Goal: Communication & Community: Ask a question

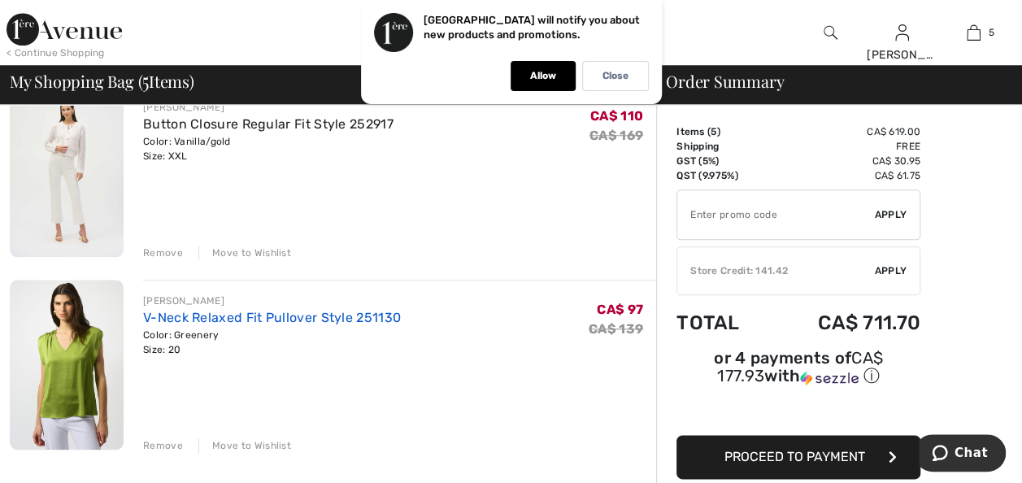
click at [217, 316] on link "V-Neck Relaxed Fit Pullover Style 251130" at bounding box center [272, 317] width 258 height 15
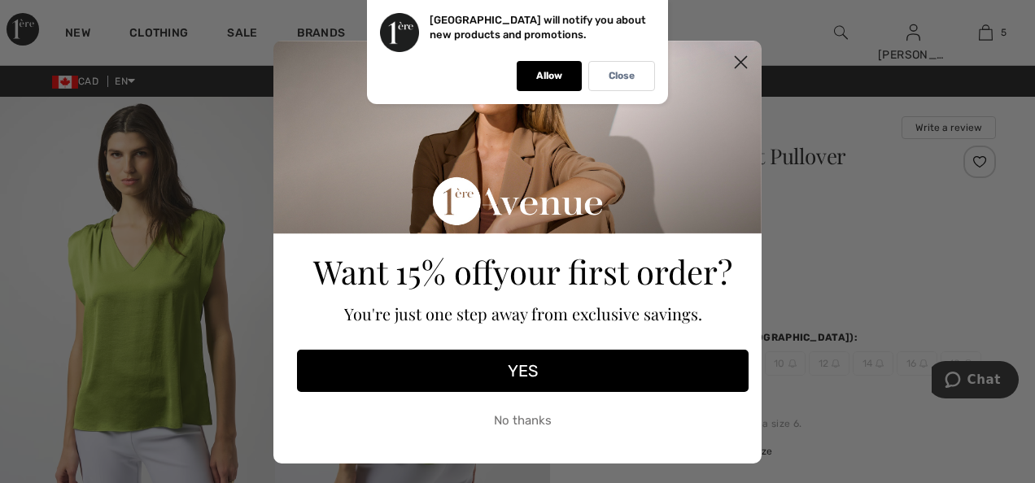
click at [735, 60] on icon "Close dialog" at bounding box center [740, 62] width 11 height 11
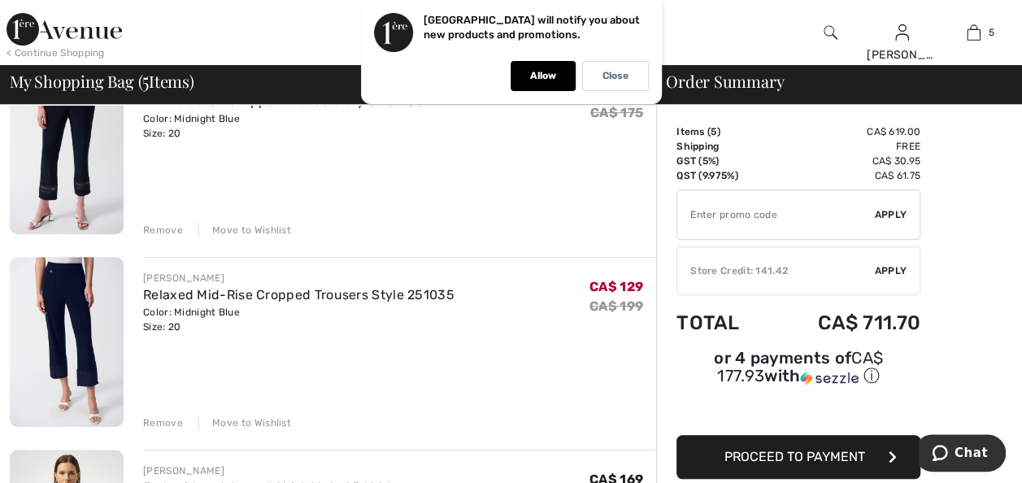
scroll to position [244, 0]
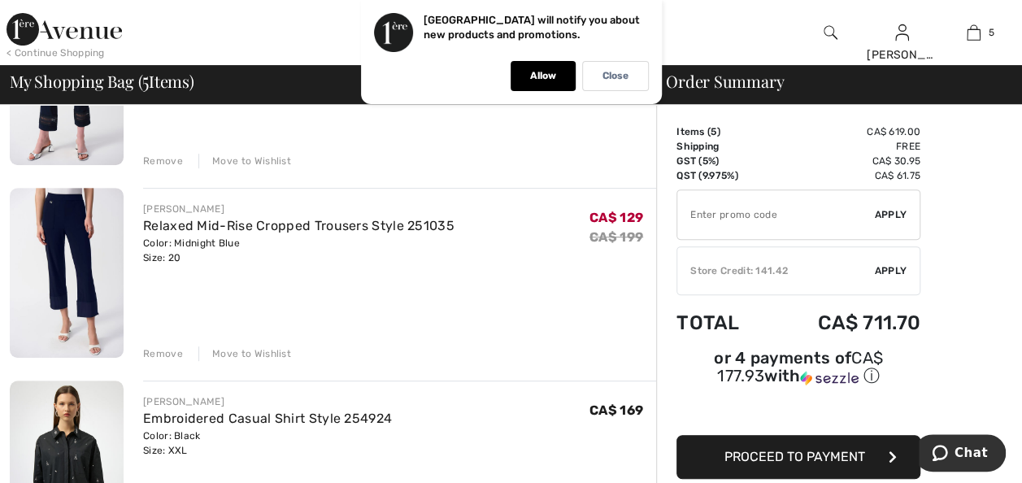
drag, startPoint x: 159, startPoint y: 348, endPoint x: 168, endPoint y: 347, distance: 8.2
click at [159, 348] on div "Remove" at bounding box center [163, 354] width 40 height 15
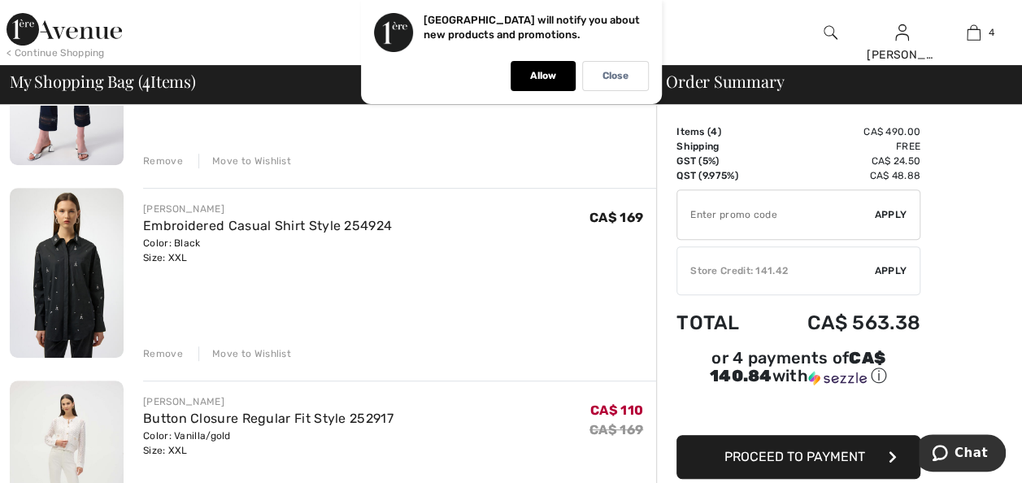
click at [161, 350] on div "Remove" at bounding box center [163, 354] width 40 height 15
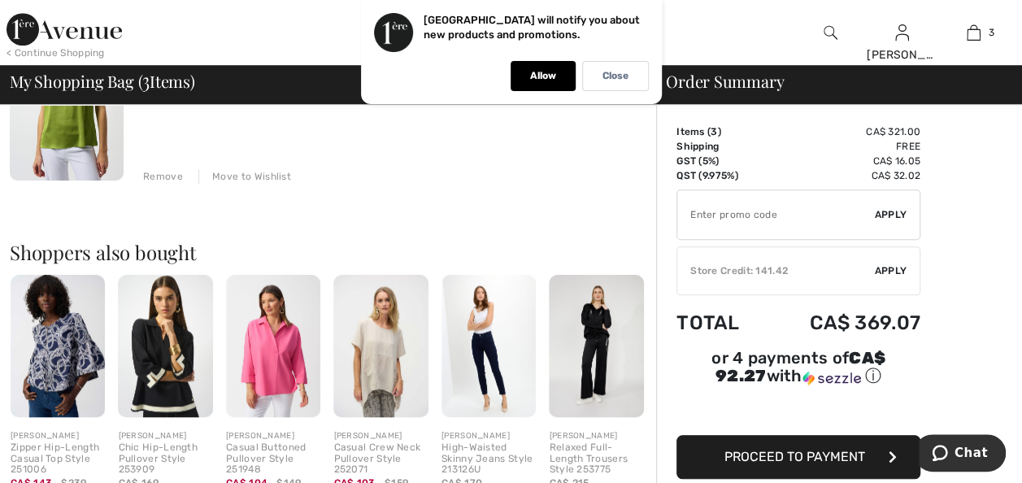
scroll to position [651, 0]
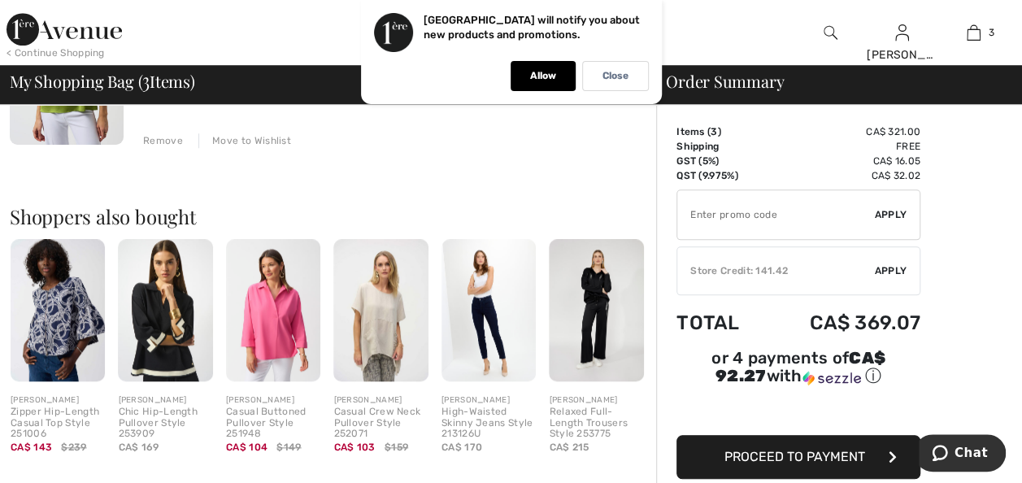
click at [282, 311] on img at bounding box center [273, 310] width 94 height 142
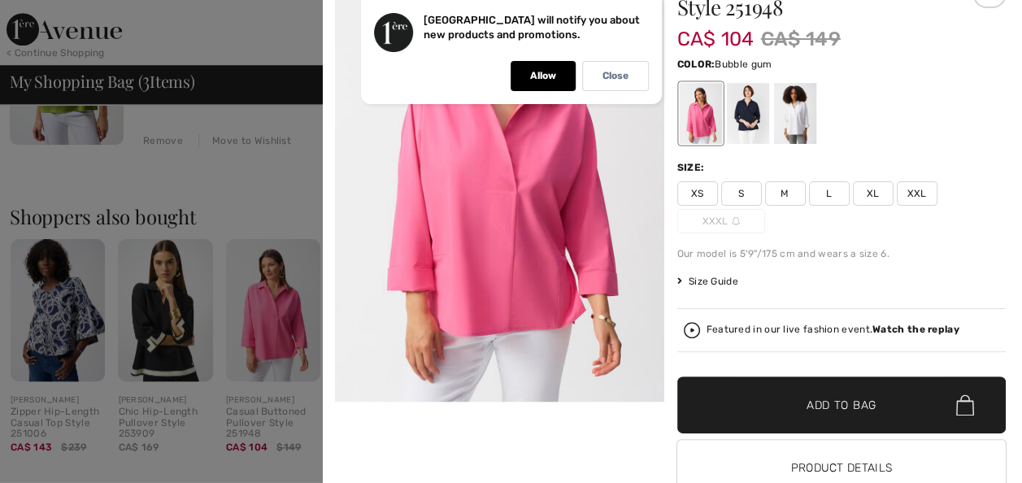
scroll to position [132, 0]
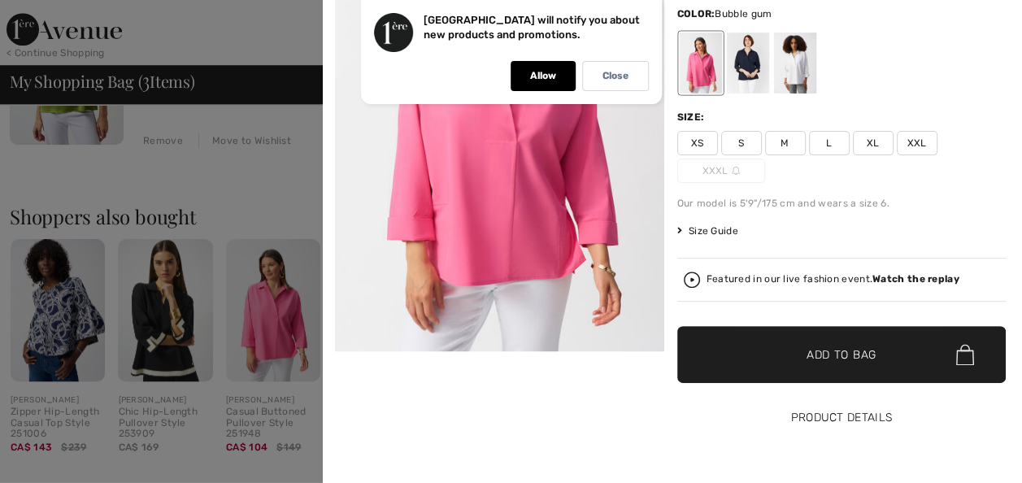
click at [792, 414] on button "Product Details" at bounding box center [842, 418] width 329 height 57
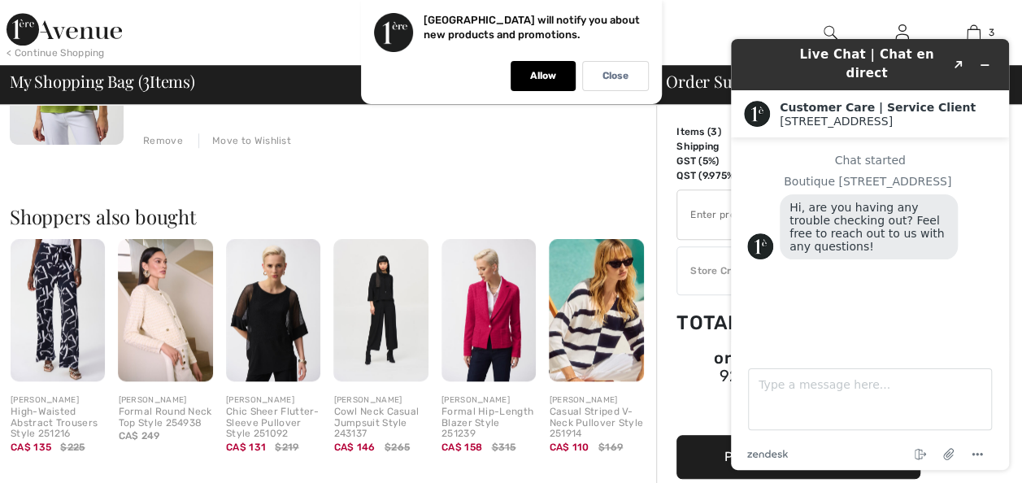
click at [496, 320] on img at bounding box center [489, 310] width 94 height 142
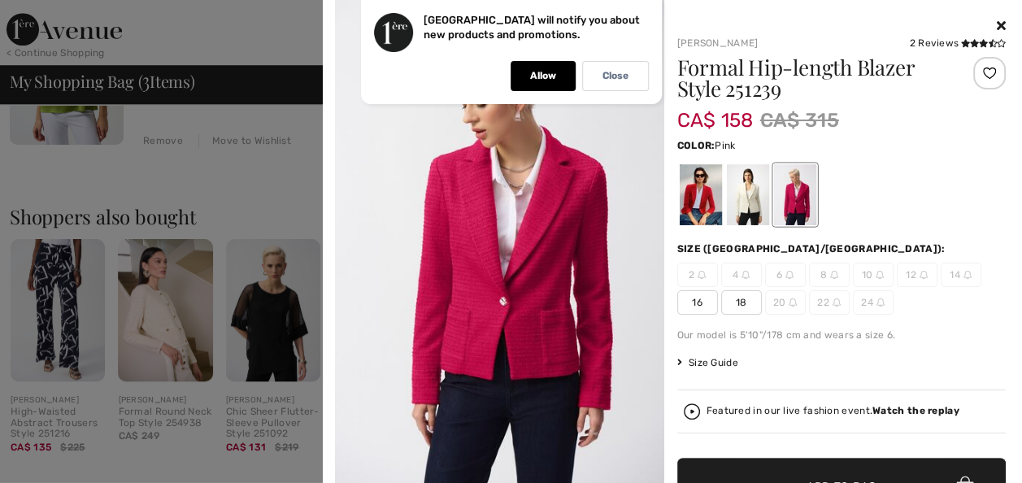
click at [997, 23] on icon at bounding box center [1001, 25] width 9 height 13
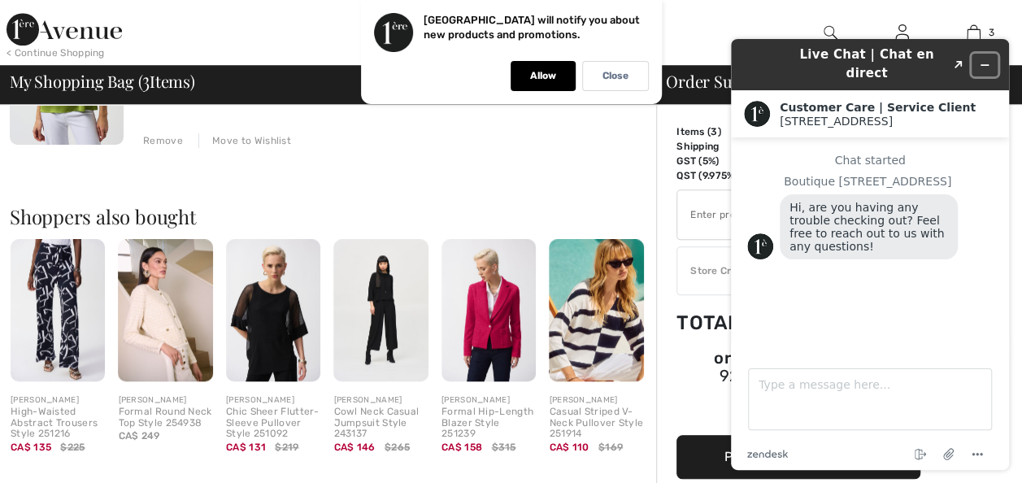
click at [983, 59] on icon "Minimize widget" at bounding box center [984, 64] width 11 height 11
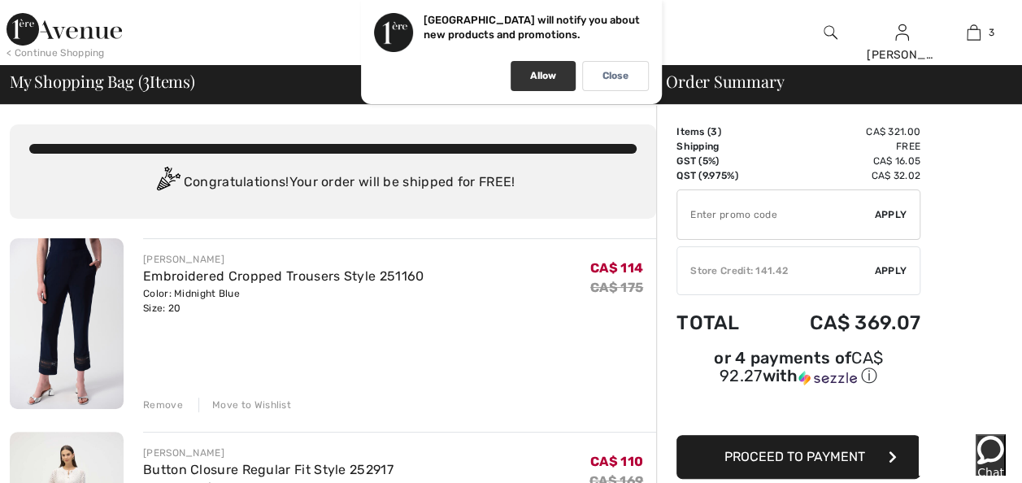
click at [542, 70] on p "Allow" at bounding box center [543, 76] width 26 height 12
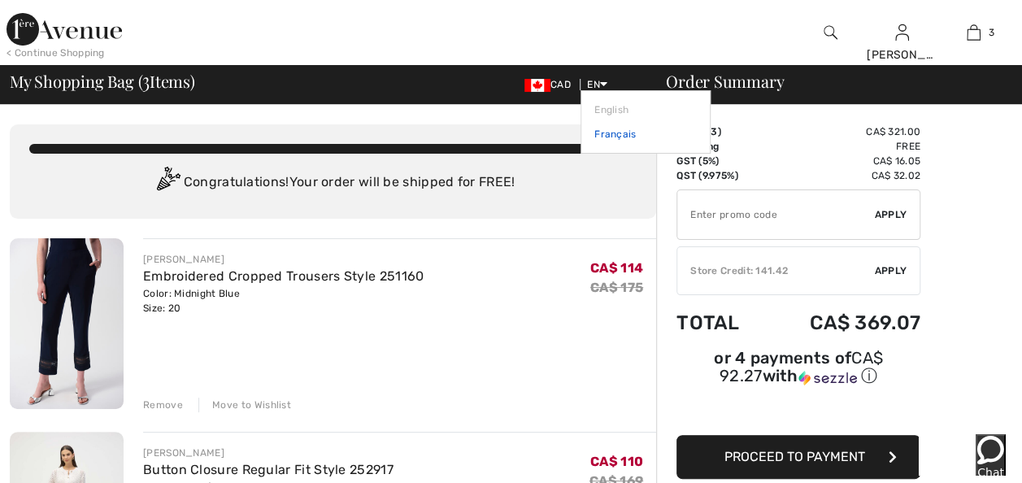
click at [604, 135] on link "Français" at bounding box center [646, 134] width 102 height 24
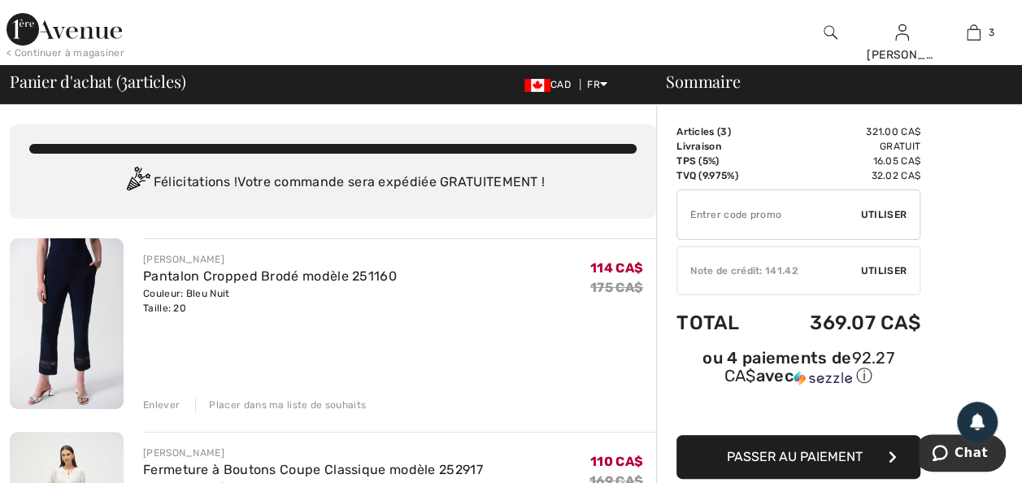
click at [874, 265] on span "Utiliser" at bounding box center [884, 271] width 46 height 15
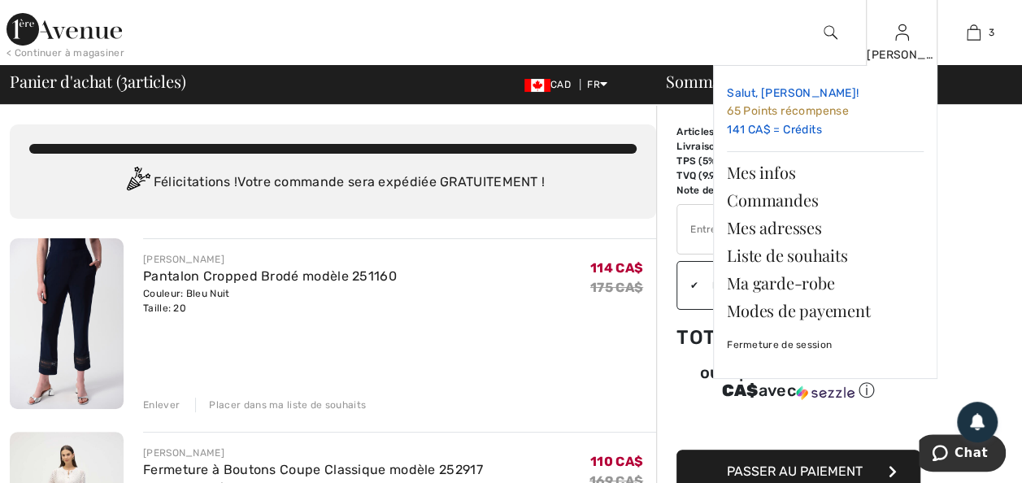
click at [753, 128] on link "Salut, Anna! 65 Points récompense 141 CA$ = Crédits" at bounding box center [825, 112] width 197 height 66
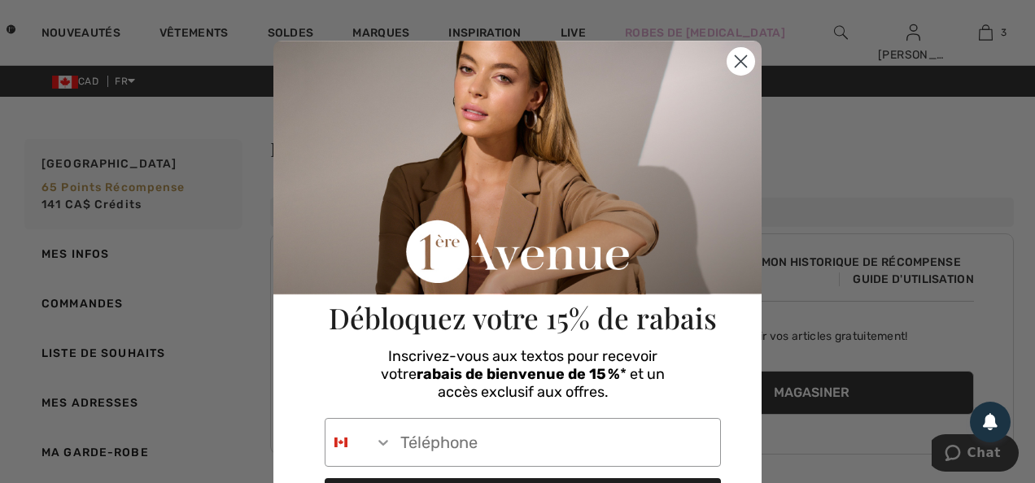
click at [747, 64] on circle "Close dialog" at bounding box center [740, 61] width 27 height 27
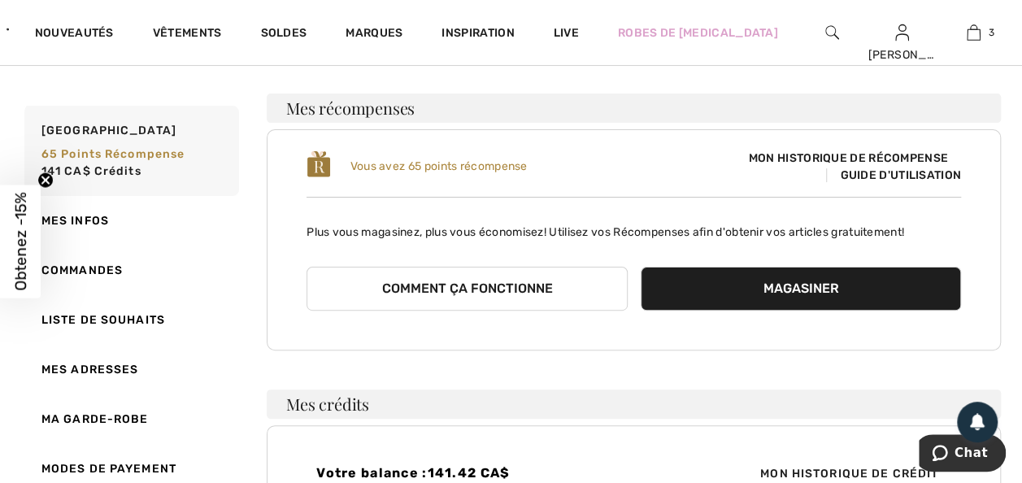
scroll to position [81, 0]
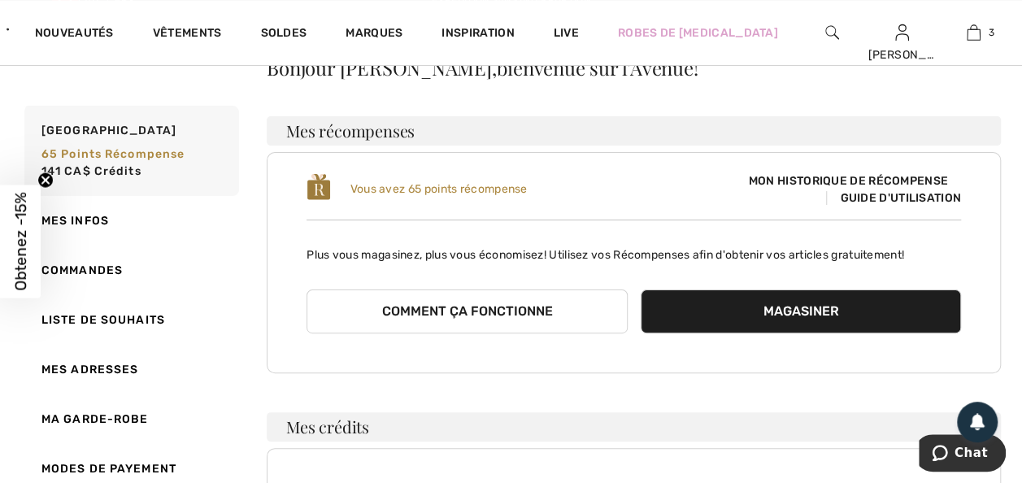
click at [546, 304] on button "Comment ça fonctionne" at bounding box center [467, 312] width 320 height 44
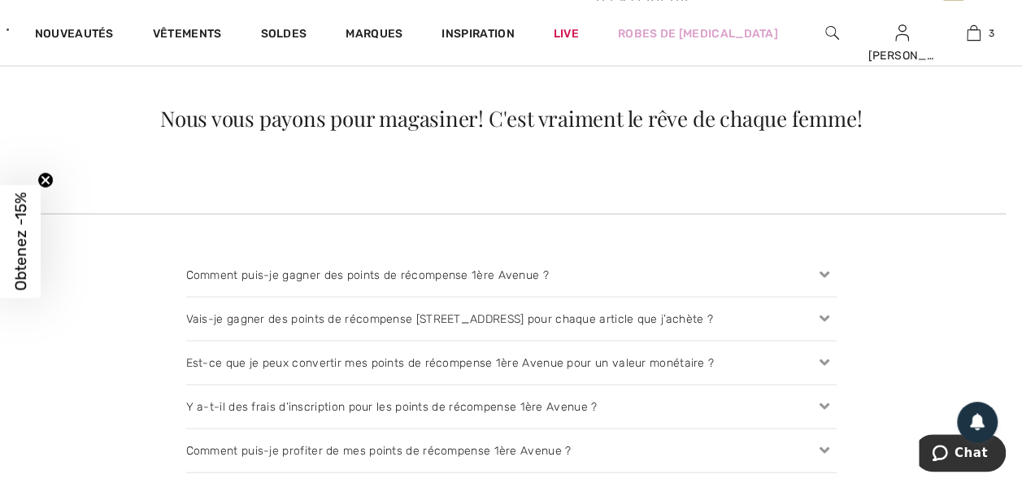
scroll to position [1545, 0]
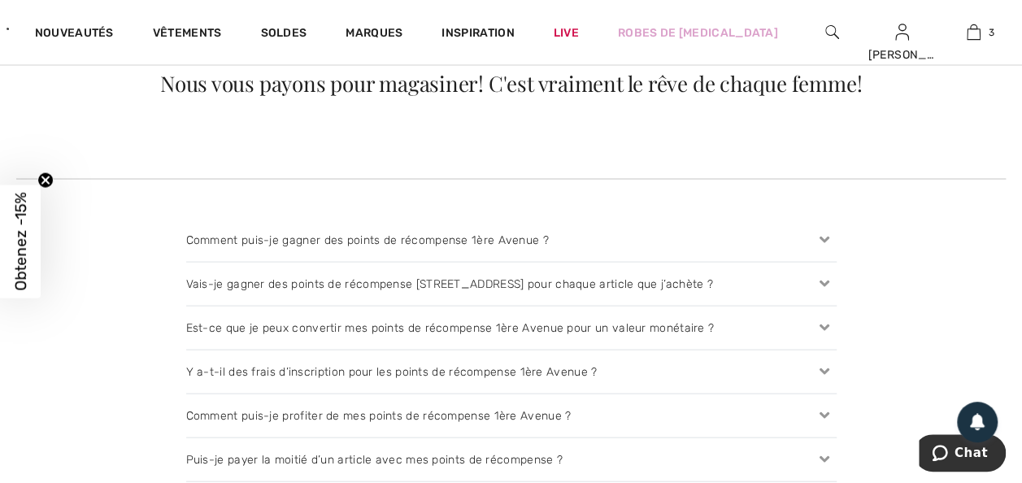
click at [823, 330] on icon at bounding box center [824, 328] width 23 height 17
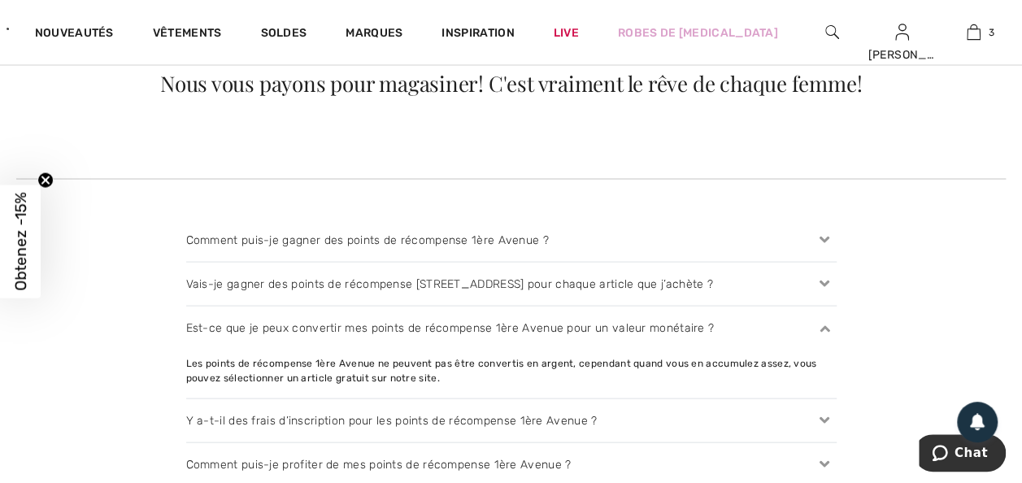
scroll to position [1627, 0]
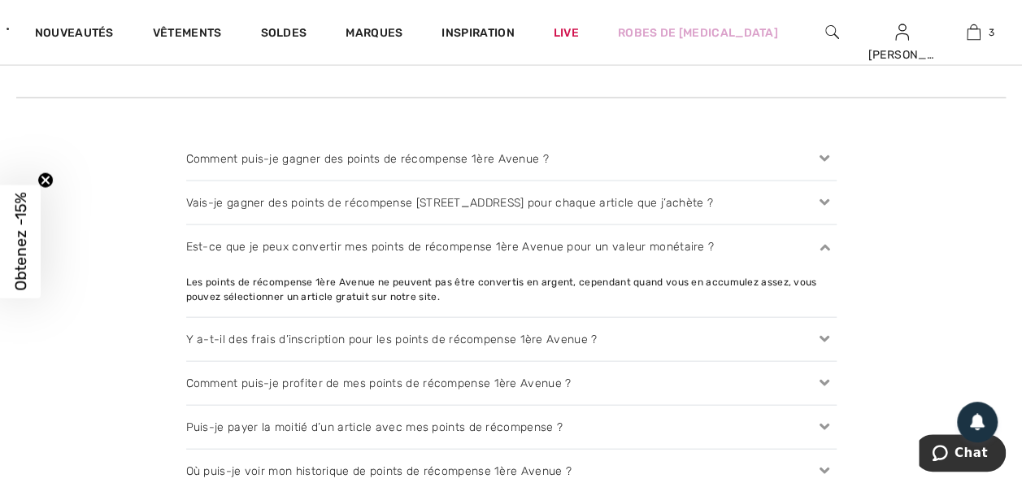
click at [828, 381] on icon at bounding box center [824, 383] width 23 height 17
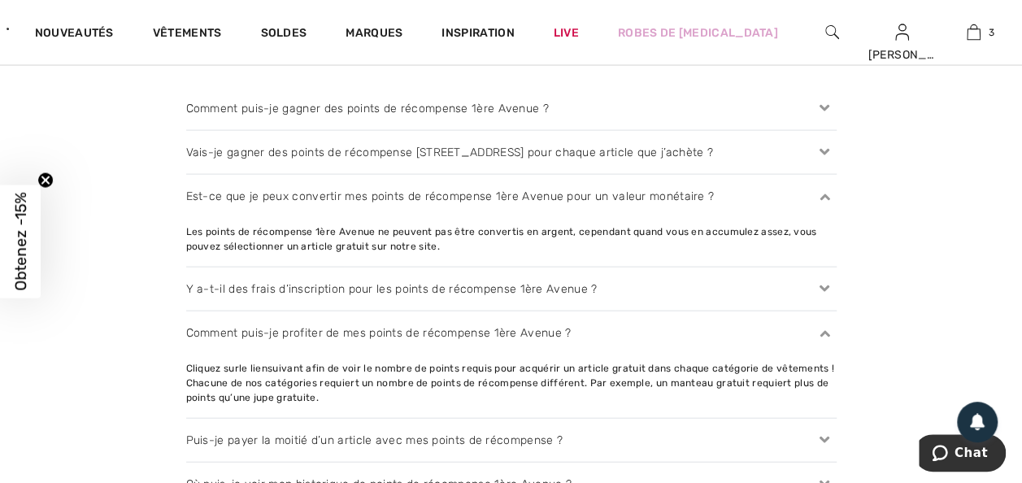
scroll to position [1789, 0]
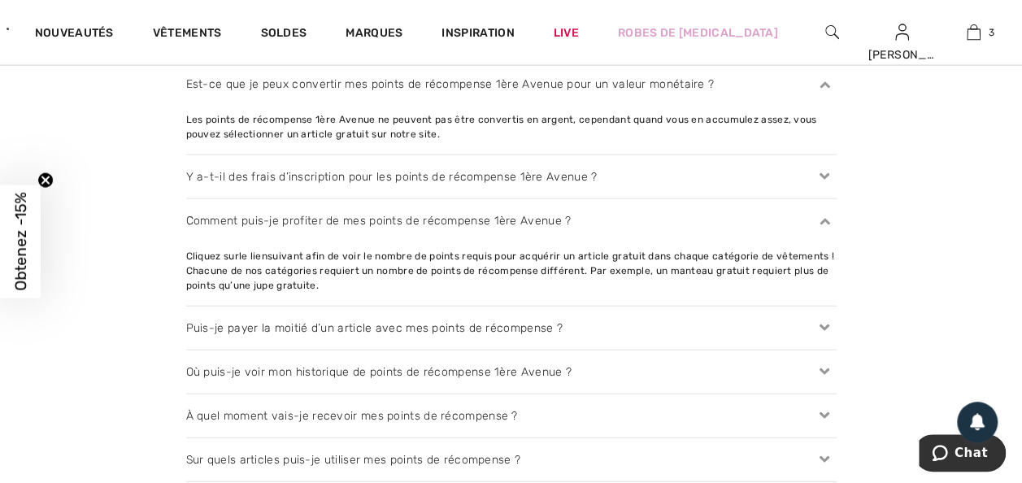
click at [828, 320] on icon at bounding box center [824, 328] width 23 height 17
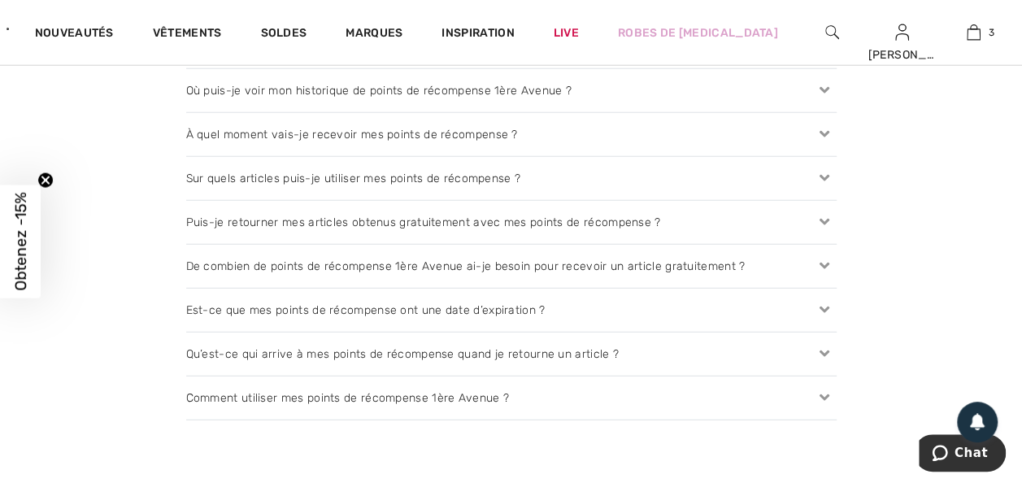
scroll to position [2115, 0]
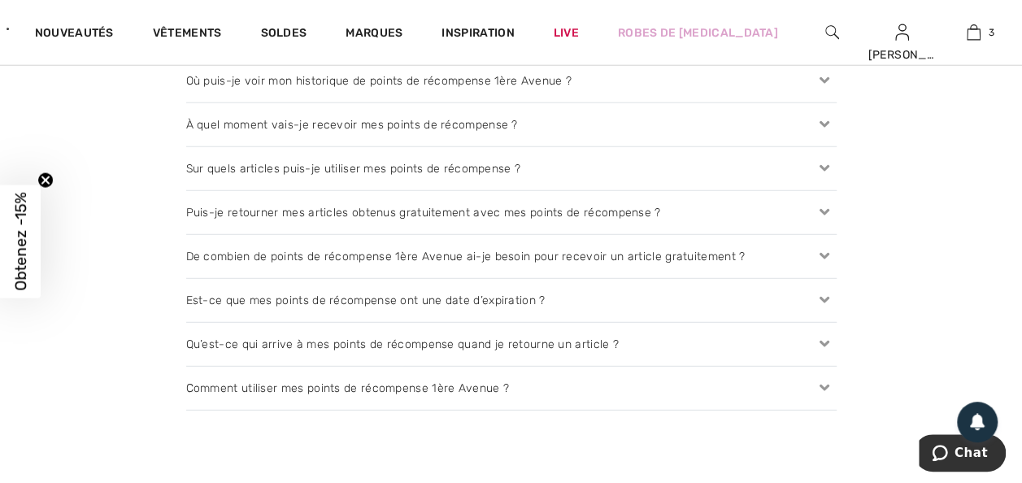
click at [818, 381] on icon at bounding box center [824, 388] width 23 height 17
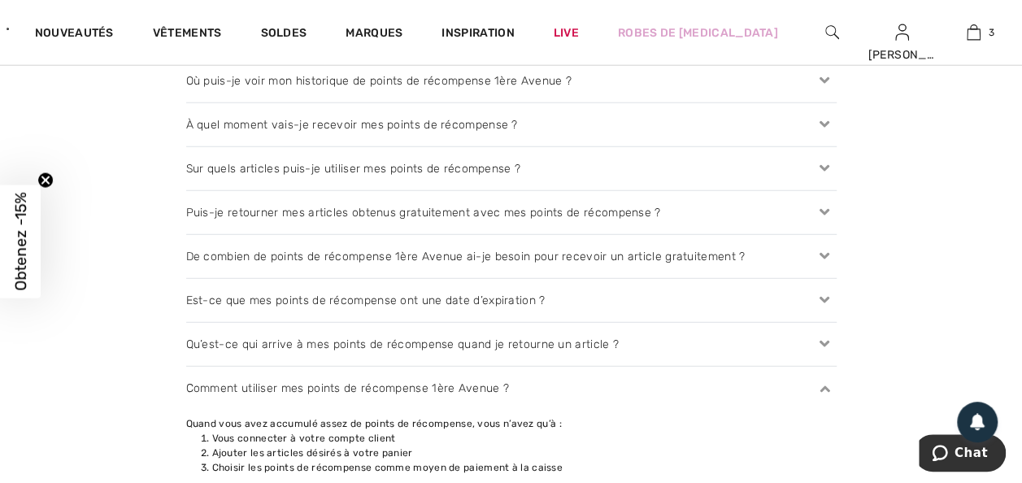
click at [831, 292] on icon at bounding box center [824, 300] width 23 height 17
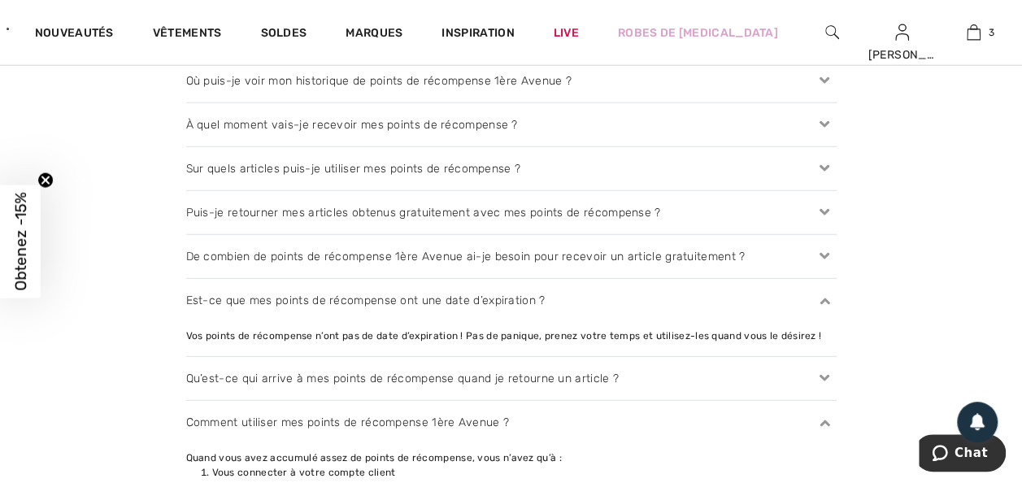
click at [820, 254] on icon at bounding box center [824, 256] width 23 height 17
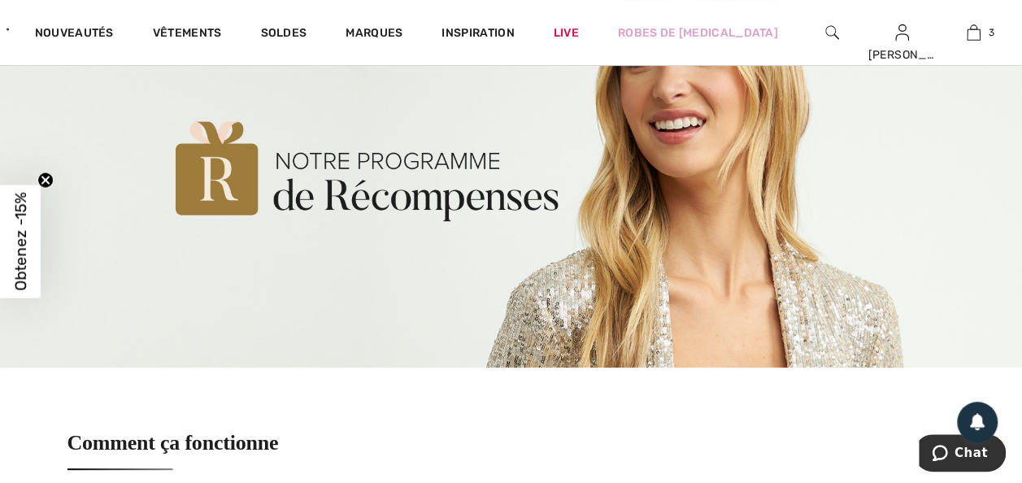
scroll to position [0, 0]
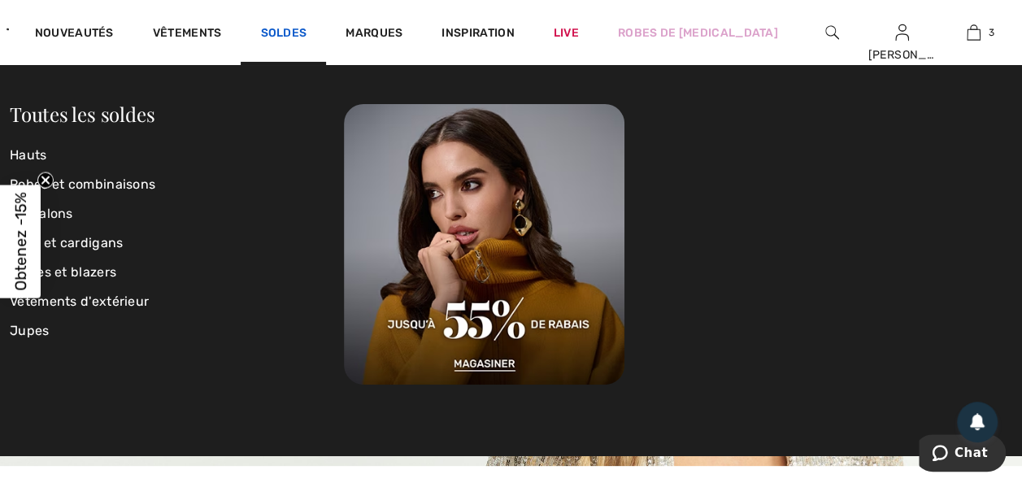
click at [299, 31] on link "Soldes" at bounding box center [283, 34] width 46 height 17
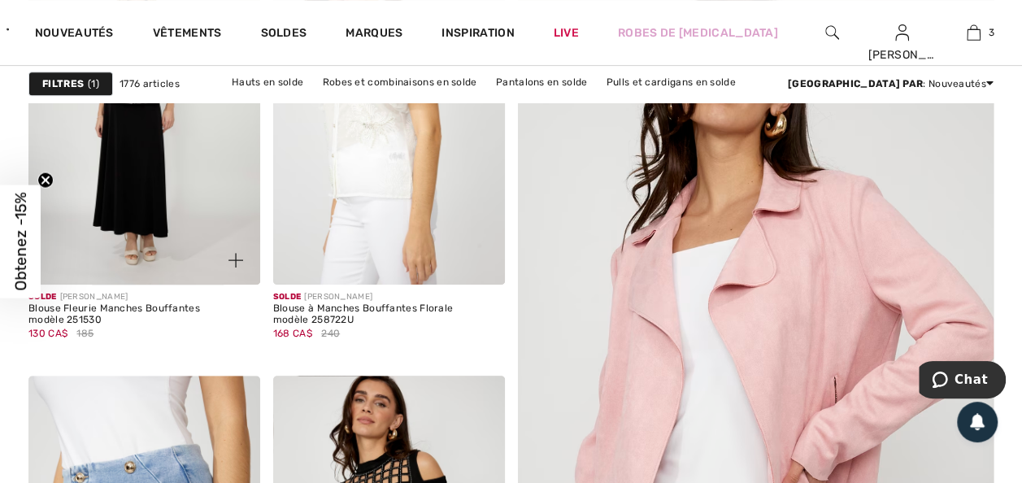
scroll to position [244, 0]
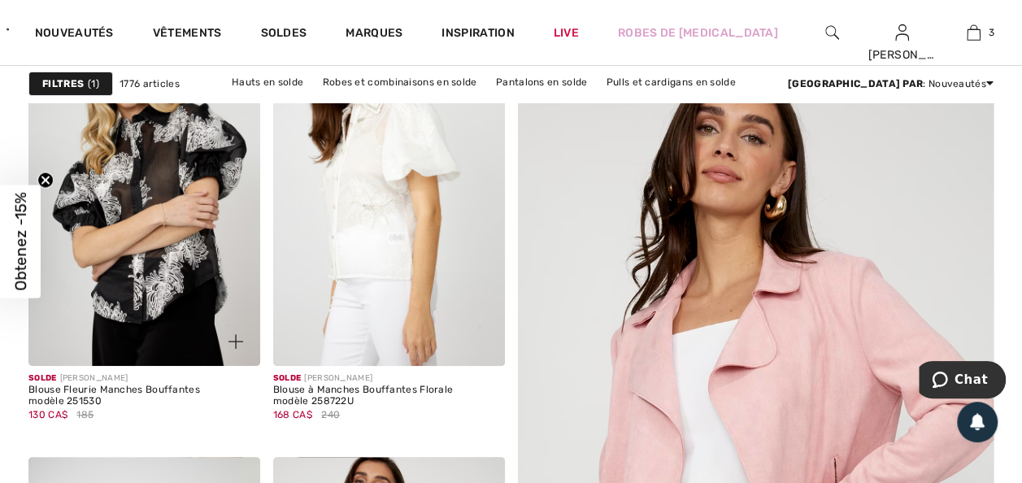
click at [146, 168] on img at bounding box center [144, 192] width 232 height 347
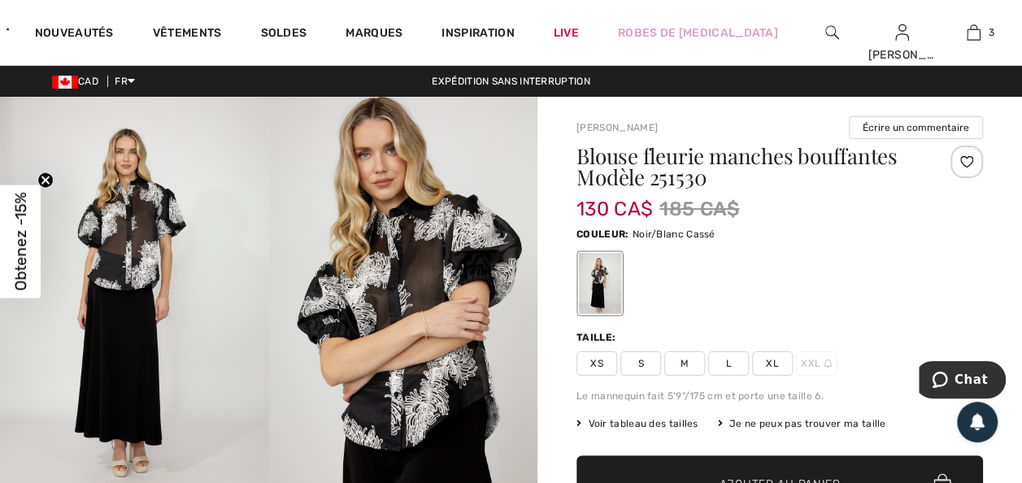
click at [134, 218] on img at bounding box center [134, 298] width 269 height 403
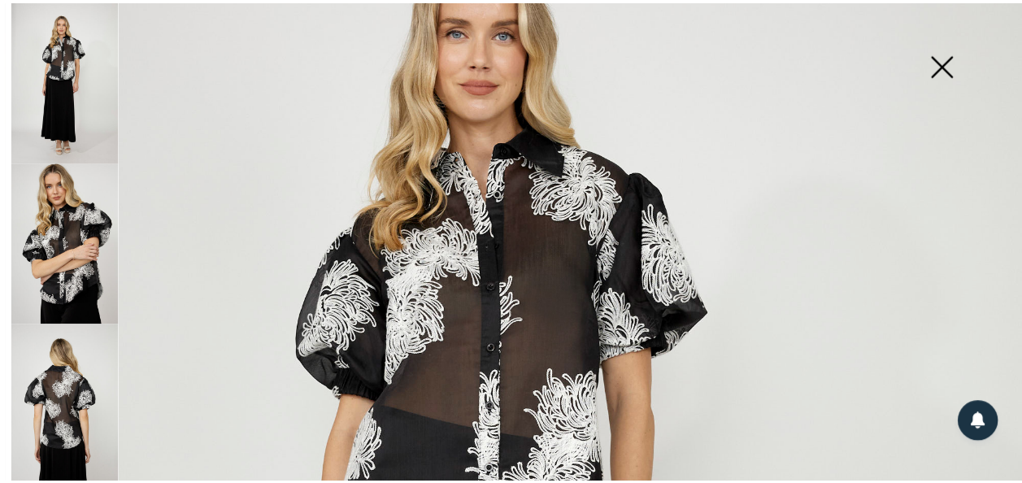
scroll to position [163, 0]
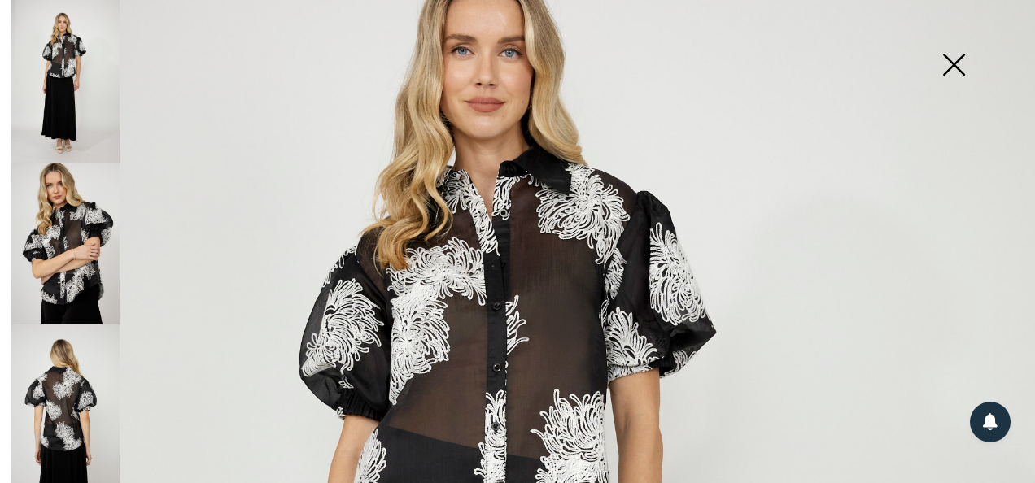
click at [957, 68] on img at bounding box center [953, 66] width 81 height 84
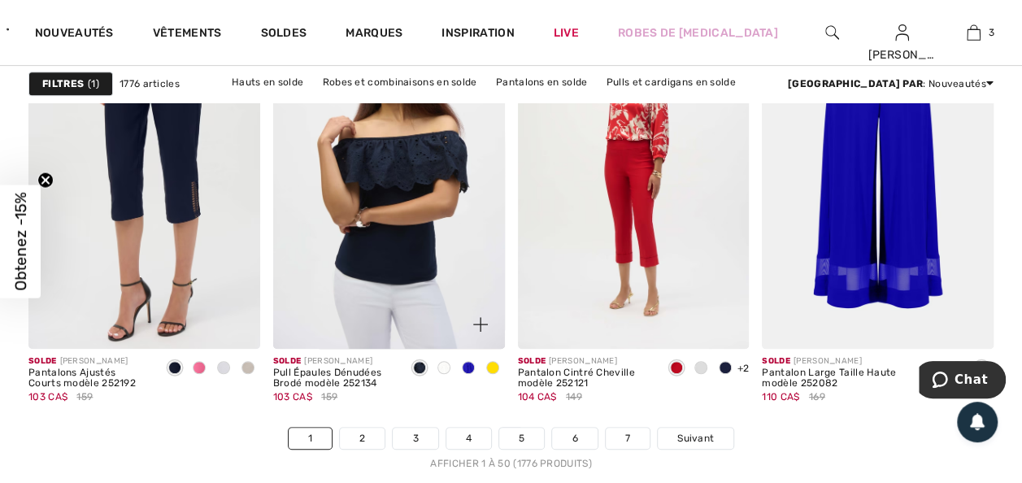
scroll to position [6344, 0]
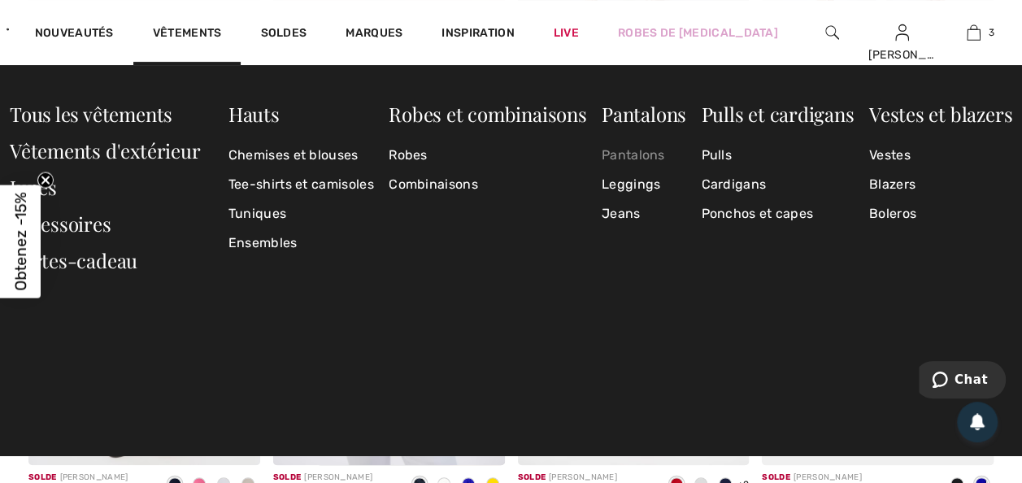
click at [623, 153] on link "Pantalons" at bounding box center [644, 155] width 85 height 29
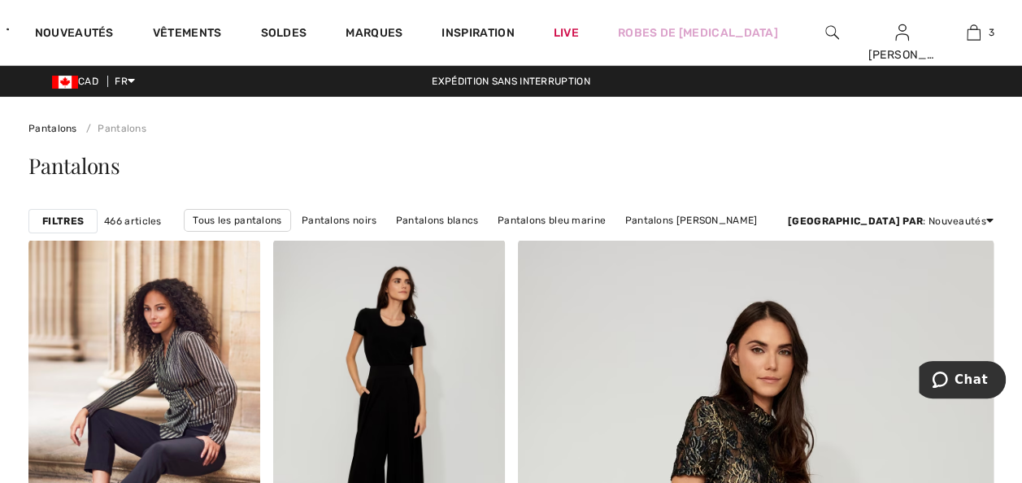
click at [70, 215] on strong "Filtres" at bounding box center [62, 221] width 41 height 15
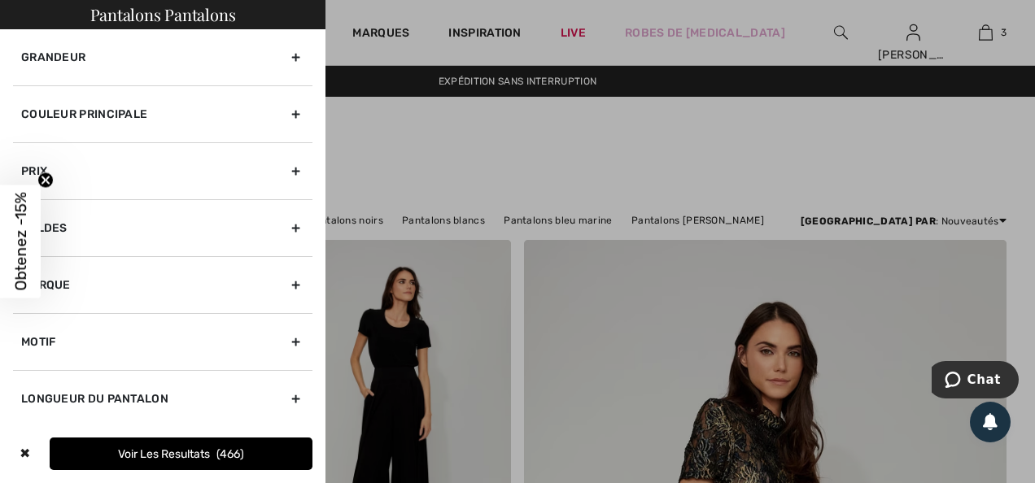
click at [282, 116] on div "Couleur Principale" at bounding box center [162, 113] width 299 height 57
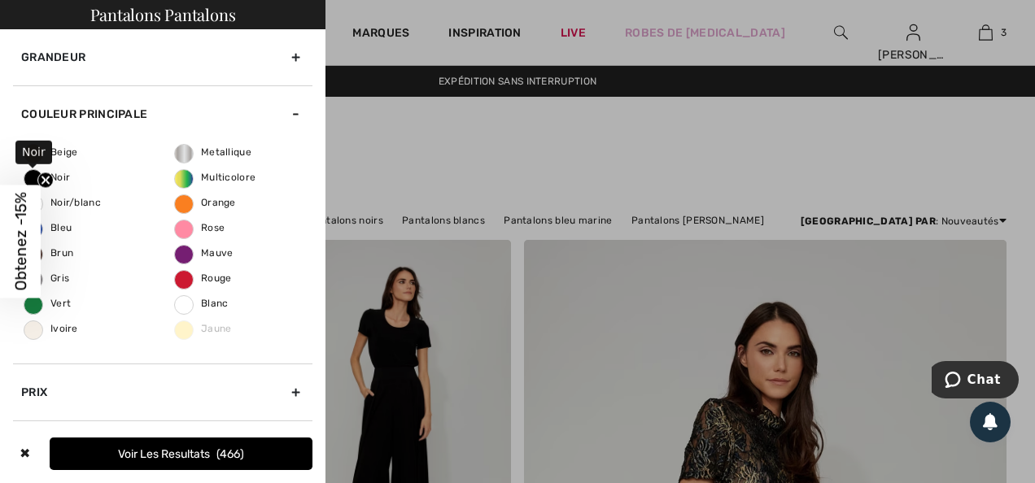
click at [66, 176] on span "Noir" at bounding box center [47, 177] width 46 height 11
click at [0, 0] on input "Noir" at bounding box center [0, 0] width 0 height 0
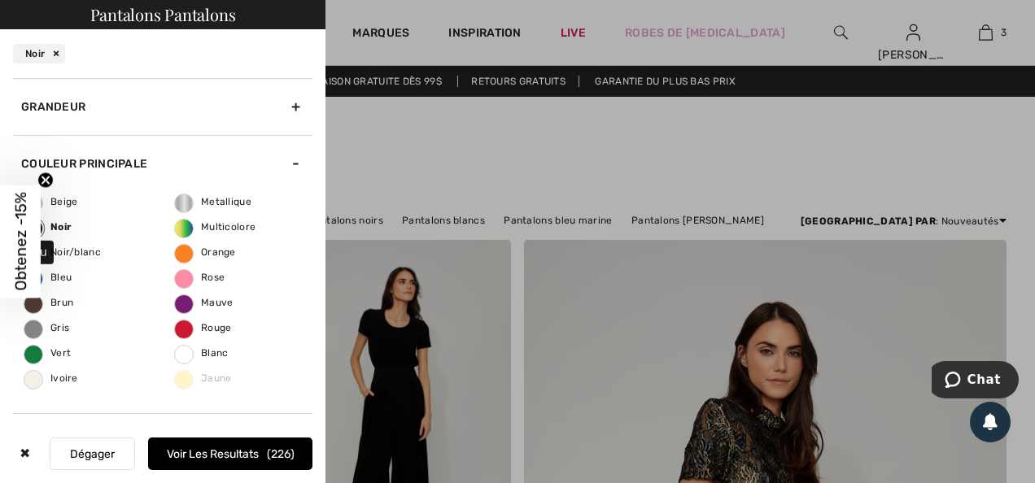
click at [59, 274] on span "Bleu" at bounding box center [47, 277] width 47 height 11
click at [0, 0] on input "Bleu" at bounding box center [0, 0] width 0 height 0
click at [288, 105] on div "Grandeur" at bounding box center [162, 106] width 299 height 57
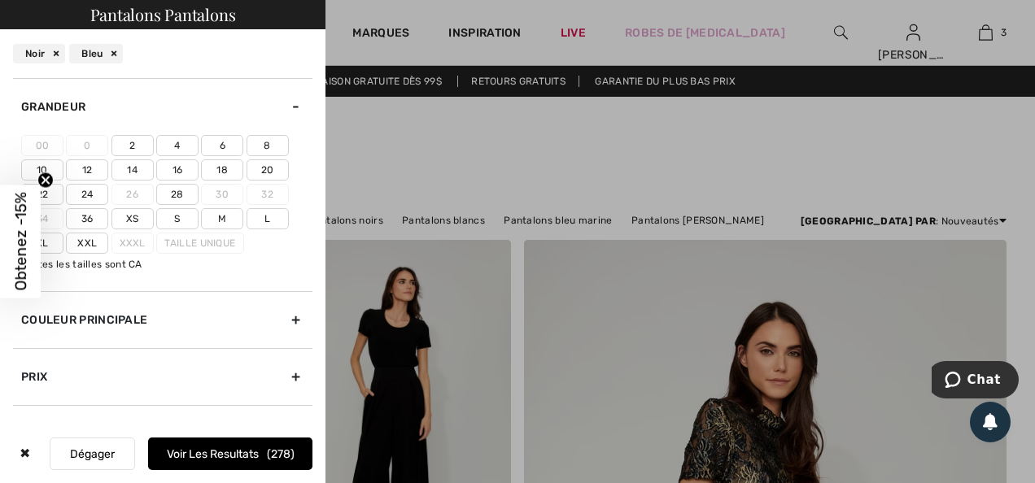
click at [237, 164] on label "18" at bounding box center [222, 169] width 42 height 21
click at [0, 0] on input"] "18" at bounding box center [0, 0] width 0 height 0
click at [262, 168] on label "20" at bounding box center [267, 169] width 42 height 21
click at [0, 0] on input"] "20" at bounding box center [0, 0] width 0 height 0
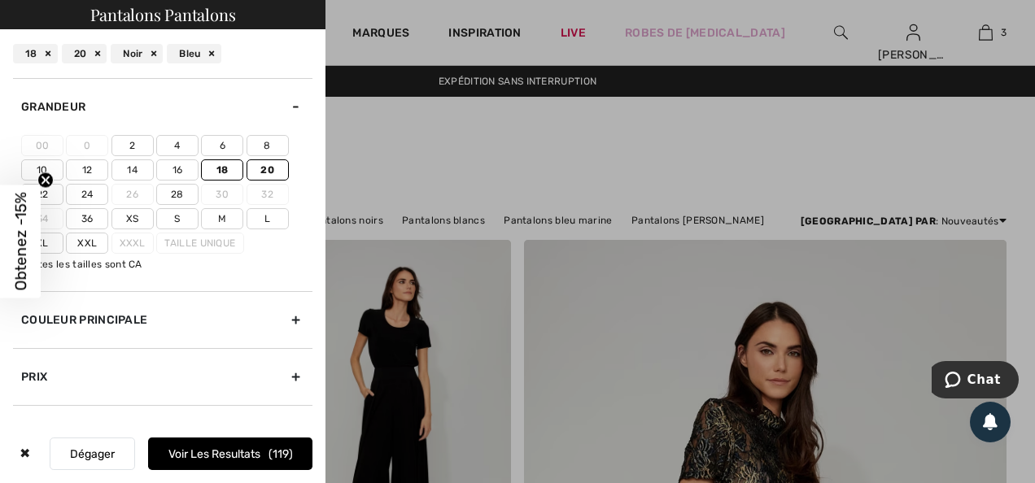
click at [54, 190] on label "22" at bounding box center [42, 194] width 42 height 21
click at [0, 0] on input"] "22" at bounding box center [0, 0] width 0 height 0
click at [93, 239] on label "Xxl" at bounding box center [87, 243] width 42 height 21
click at [0, 0] on input"] "Xxl" at bounding box center [0, 0] width 0 height 0
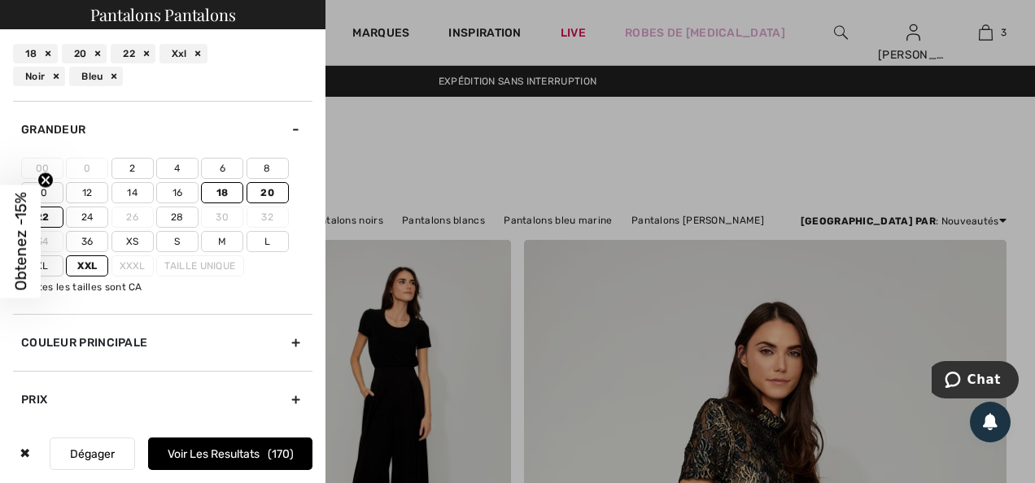
click at [210, 455] on button "Voir les resultats 170" at bounding box center [230, 454] width 164 height 33
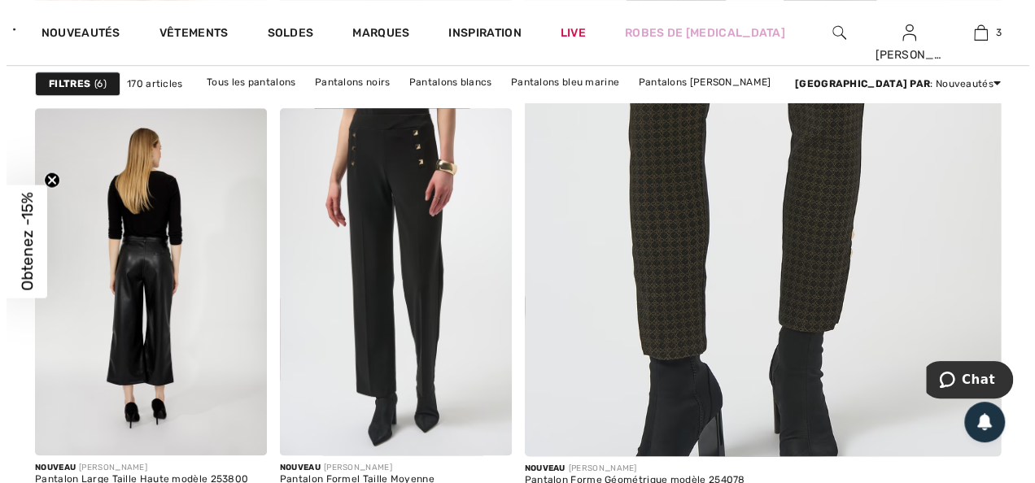
scroll to position [488, 0]
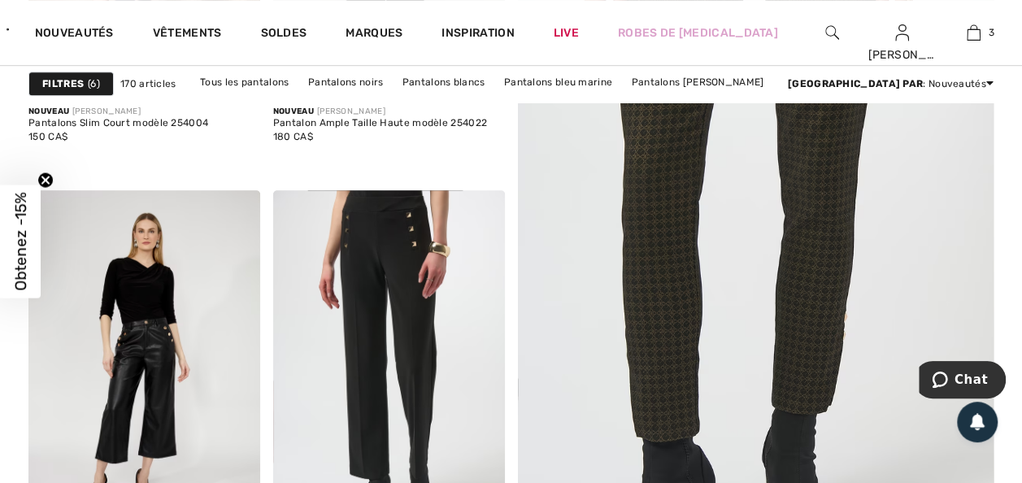
click at [49, 76] on strong "Filtres" at bounding box center [62, 83] width 41 height 15
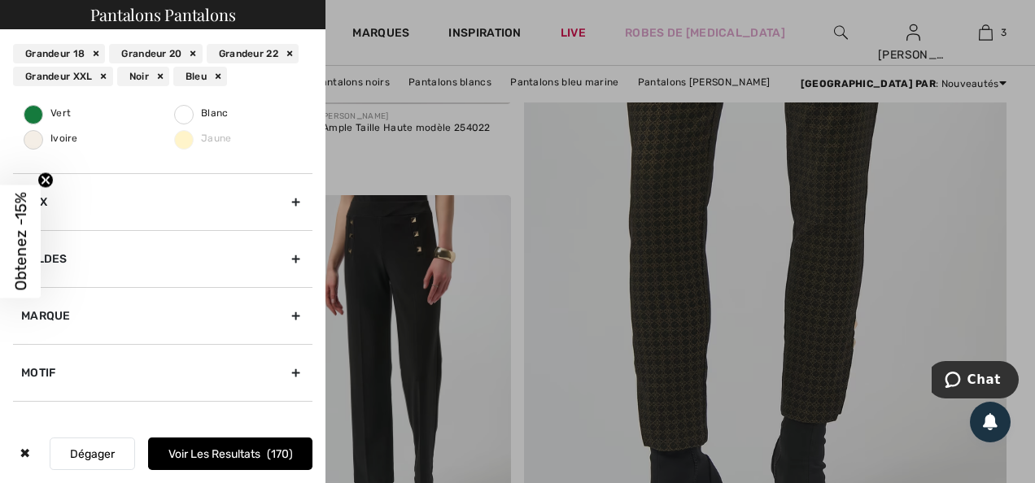
scroll to position [504, 0]
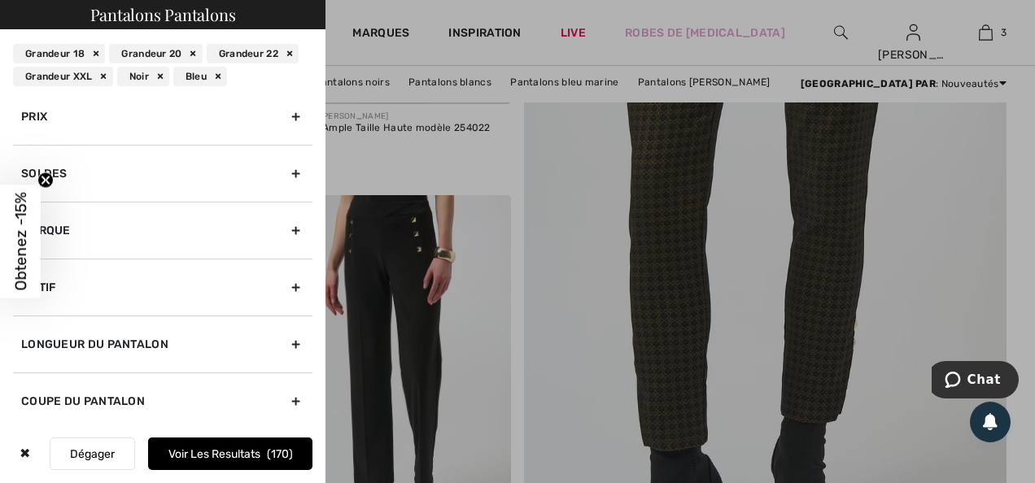
click at [284, 172] on div "Soldes" at bounding box center [162, 173] width 299 height 57
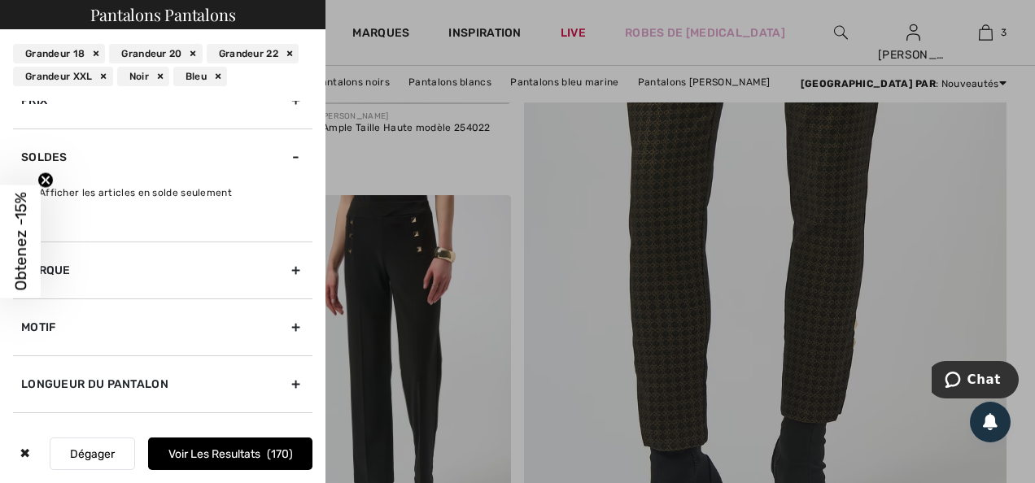
scroll to position [129, 0]
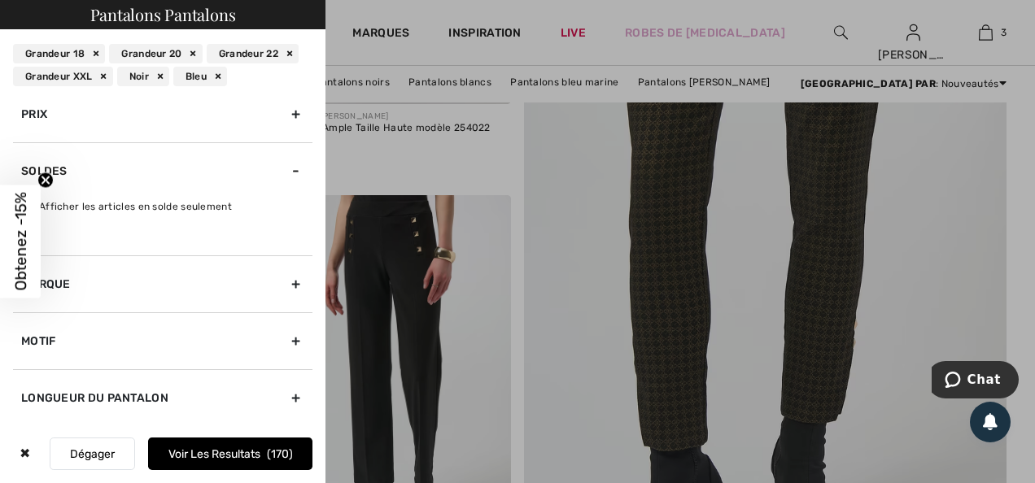
click at [135, 203] on label "Afficher les articles en solde seulement" at bounding box center [166, 206] width 291 height 15
click at [33, 203] on input "Afficher les articles en solde seulement" at bounding box center [27, 207] width 12 height 12
checkbox input "true"
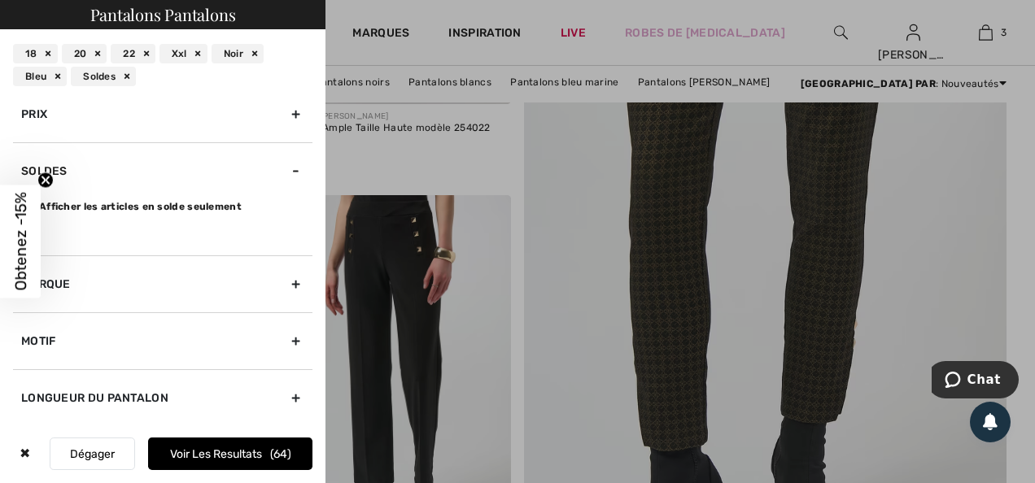
click at [211, 459] on button "Voir les resultats 64" at bounding box center [230, 454] width 164 height 33
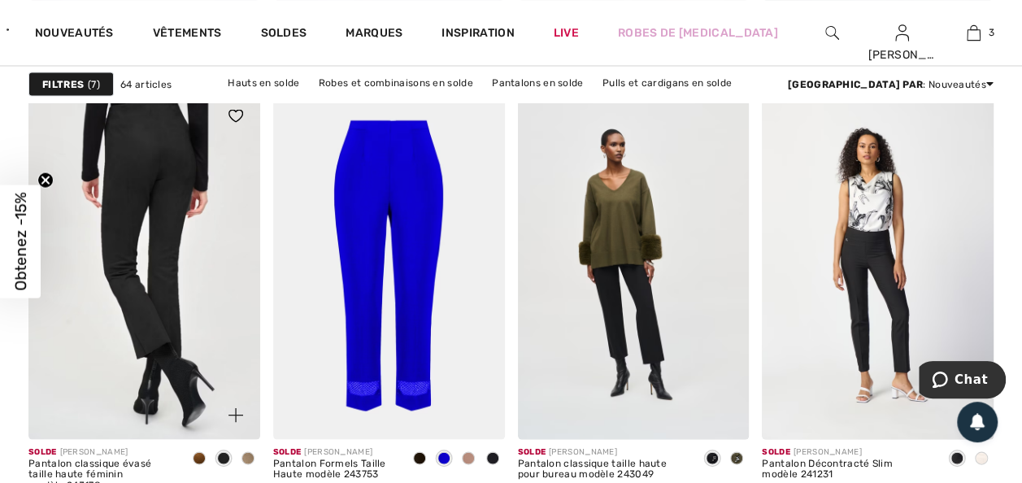
scroll to position [1545, 0]
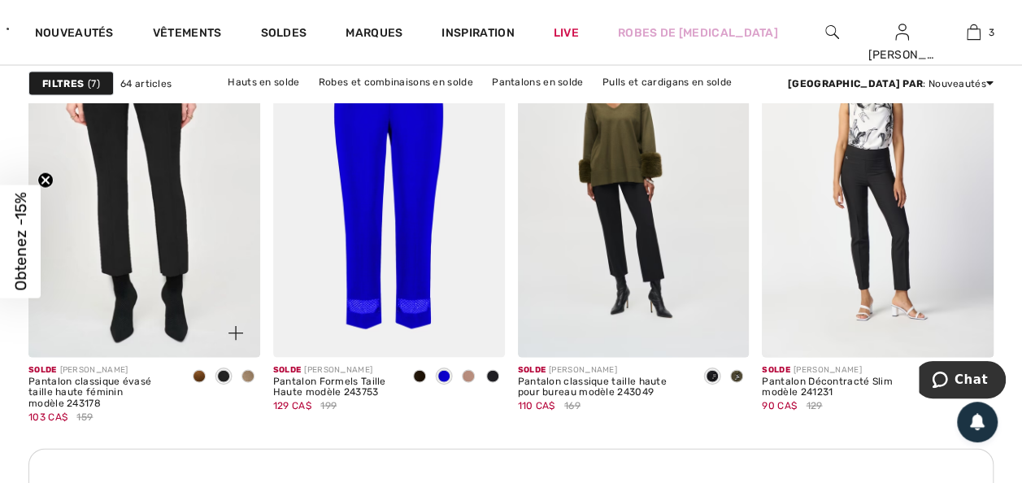
click at [198, 373] on span at bounding box center [199, 376] width 13 height 13
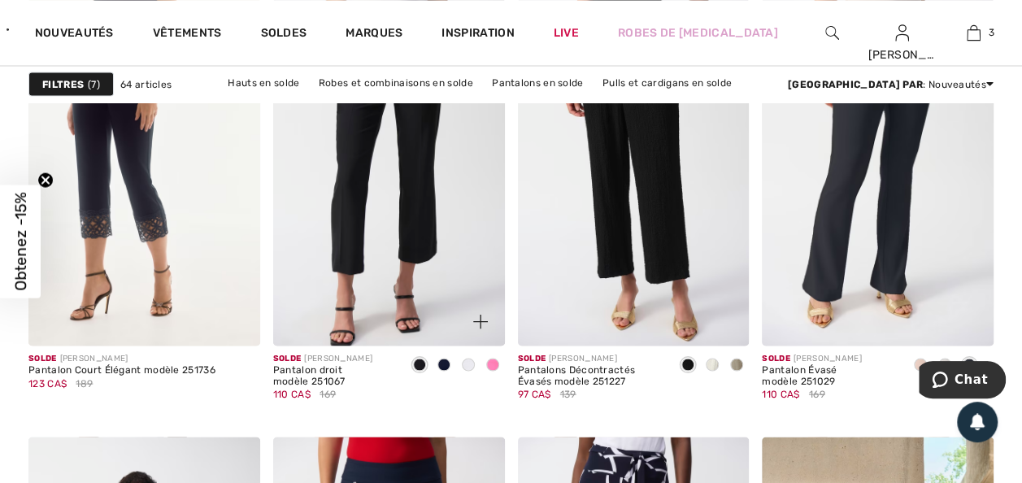
scroll to position [4474, 0]
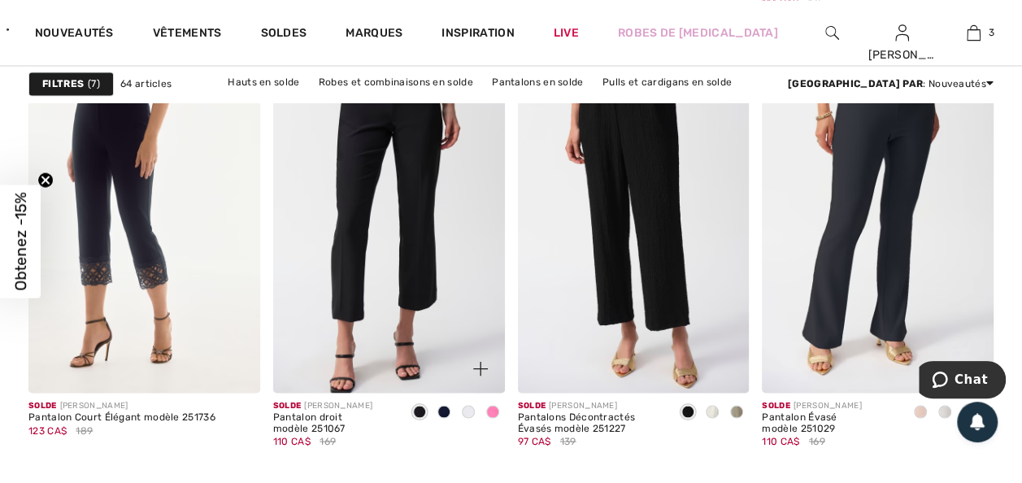
click at [496, 408] on span at bounding box center [492, 411] width 13 height 13
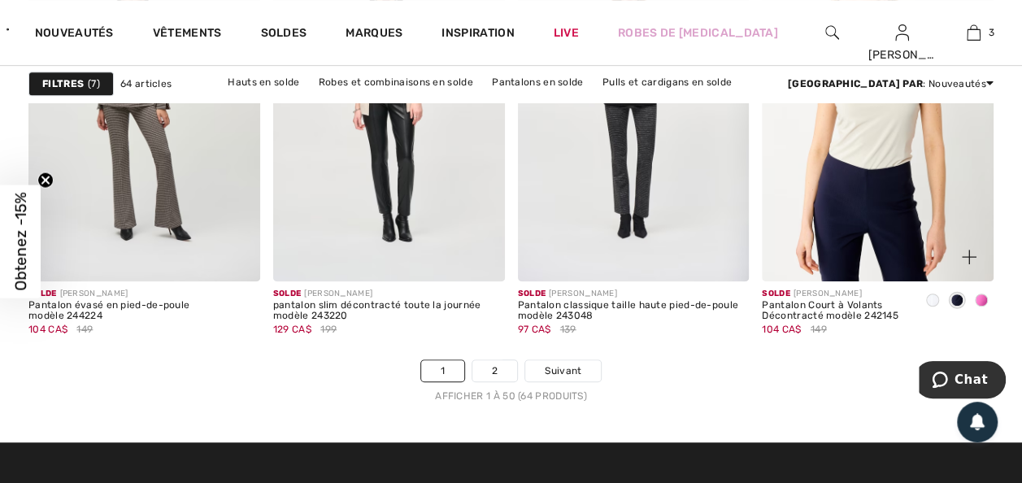
scroll to position [6588, 0]
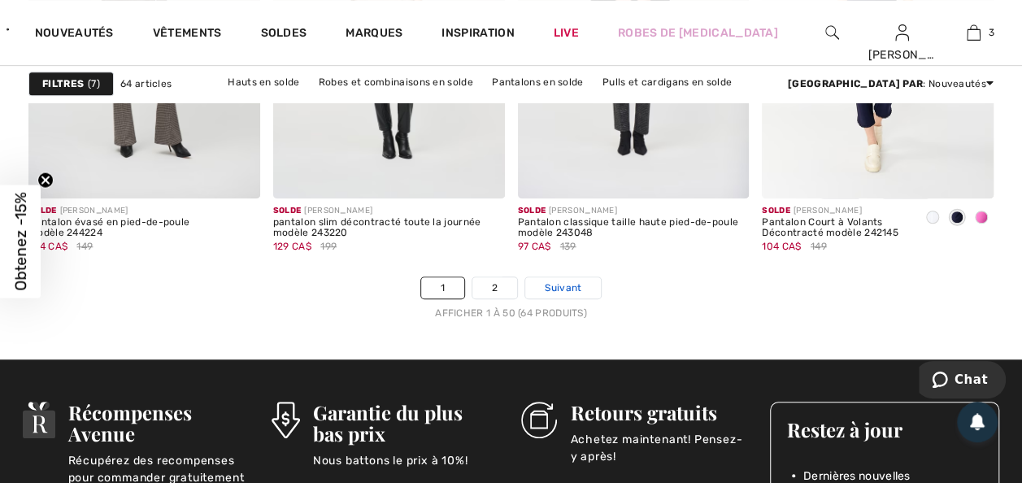
click at [560, 286] on span "Suivant" at bounding box center [563, 288] width 37 height 15
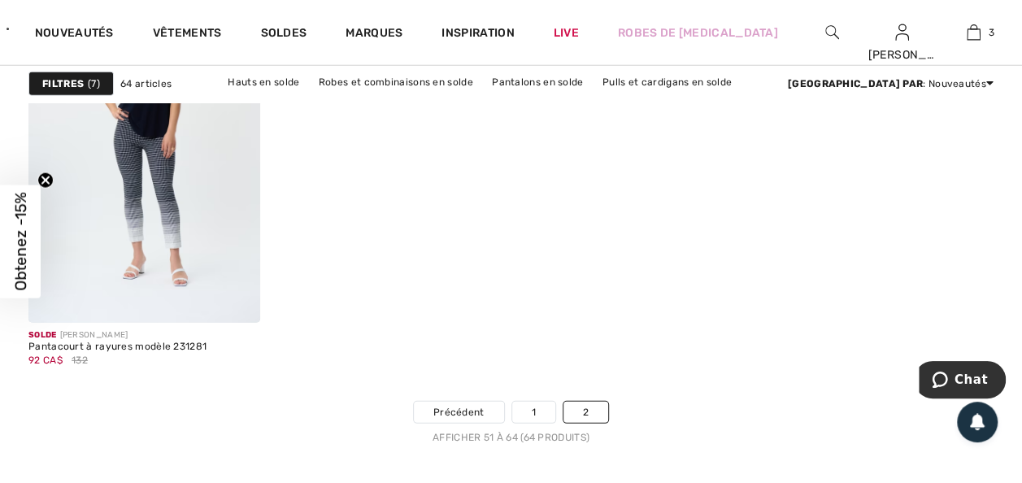
scroll to position [2277, 0]
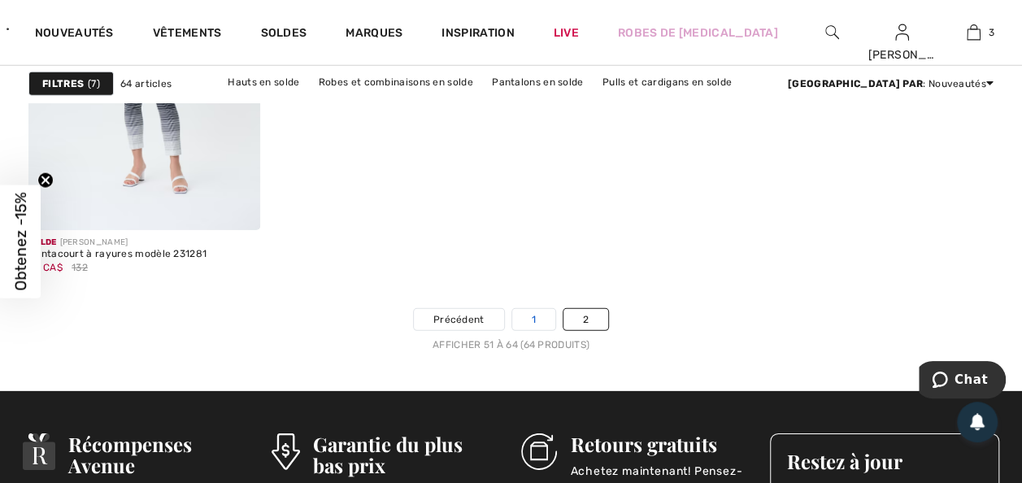
click at [536, 314] on link "1" at bounding box center [533, 319] width 43 height 21
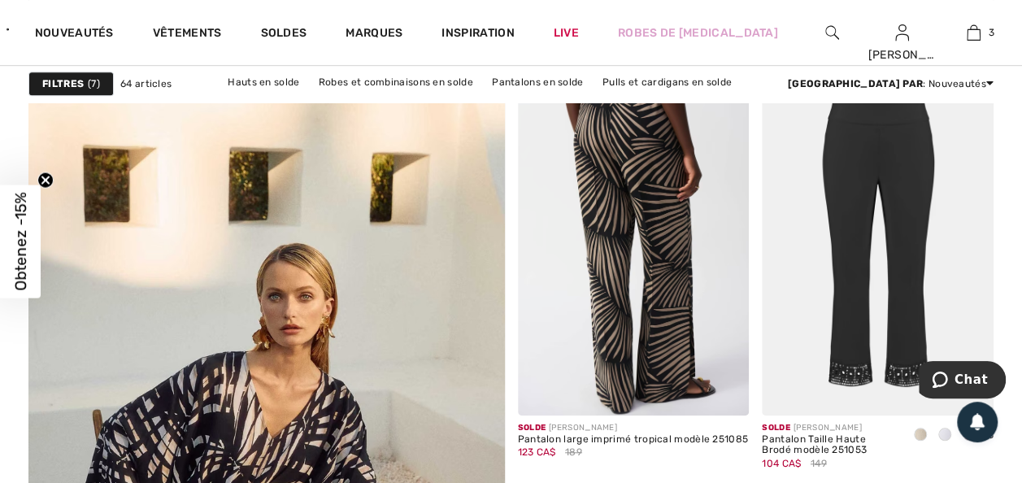
scroll to position [3579, 0]
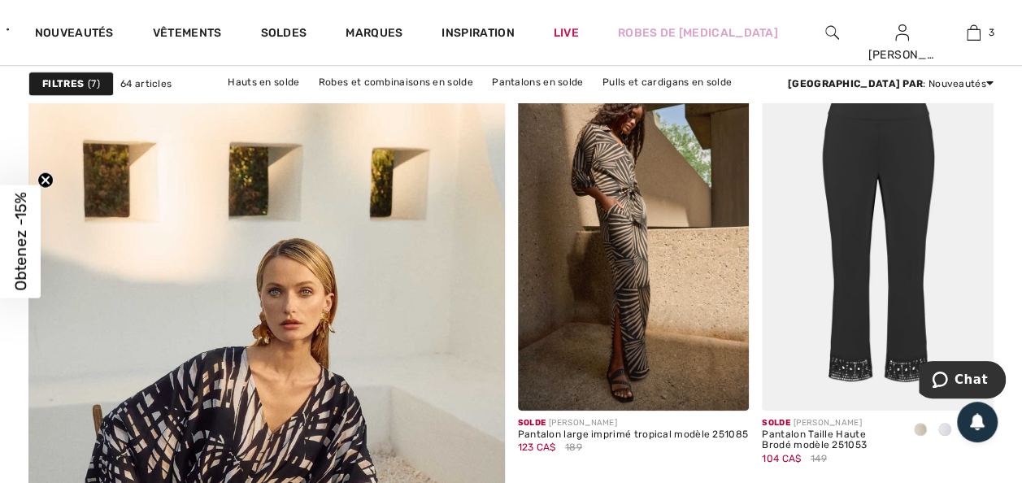
click at [920, 423] on span at bounding box center [920, 429] width 13 height 13
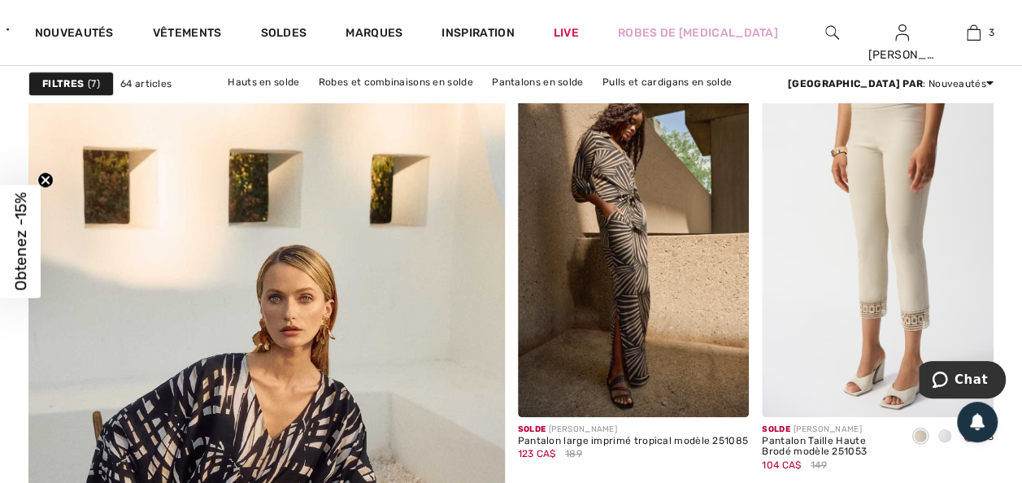
scroll to position [3660, 0]
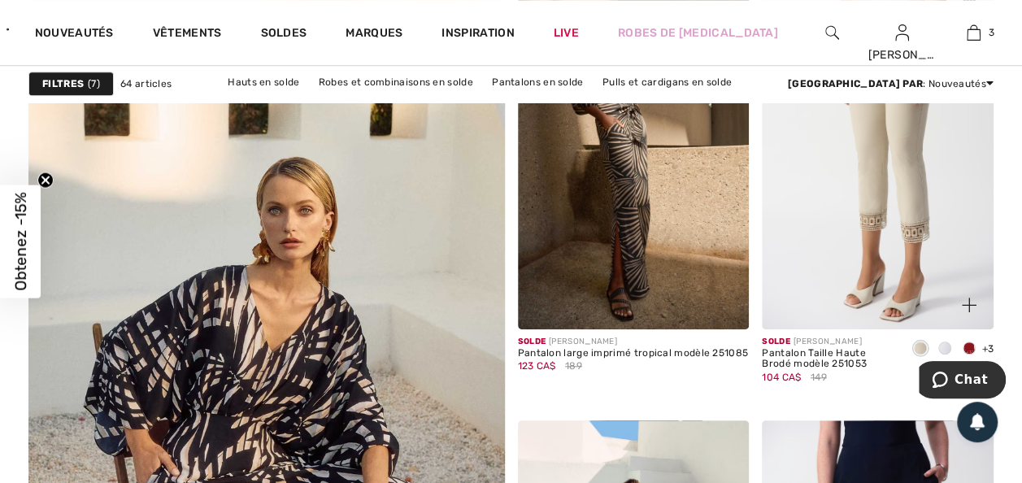
click at [968, 347] on span at bounding box center [969, 348] width 13 height 13
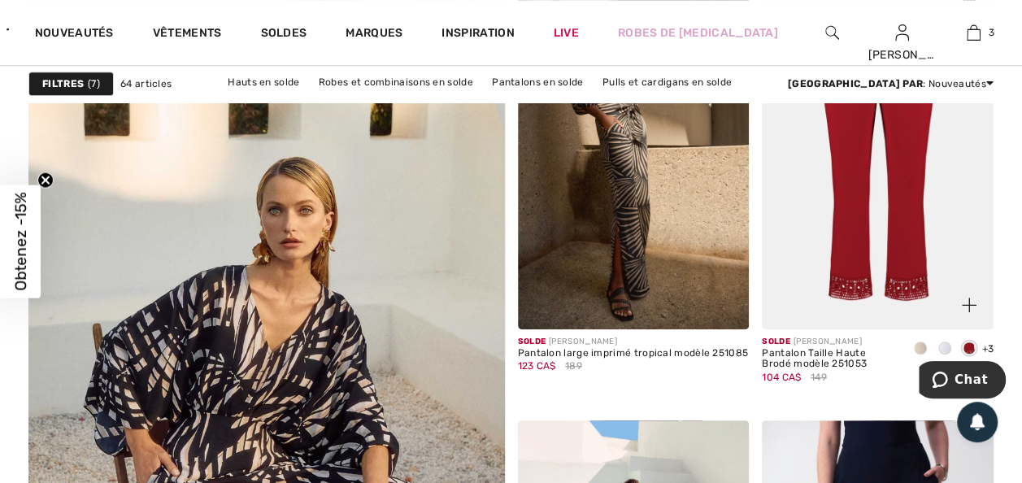
click at [945, 342] on span at bounding box center [945, 348] width 13 height 13
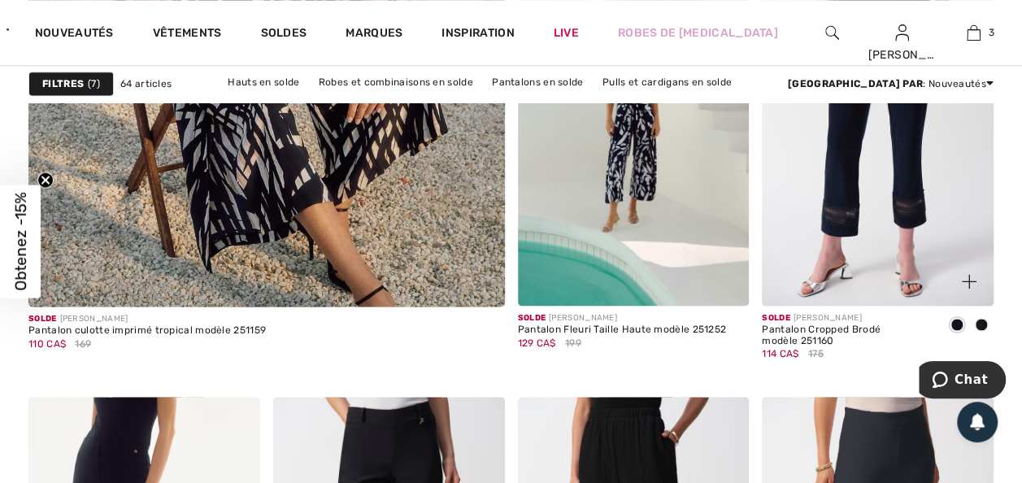
scroll to position [4148, 0]
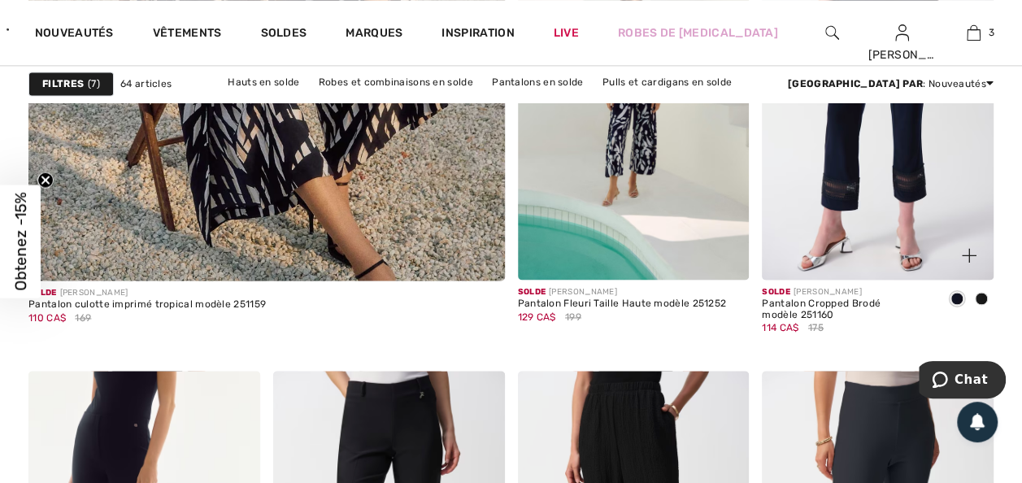
click at [984, 297] on span at bounding box center [981, 298] width 13 height 13
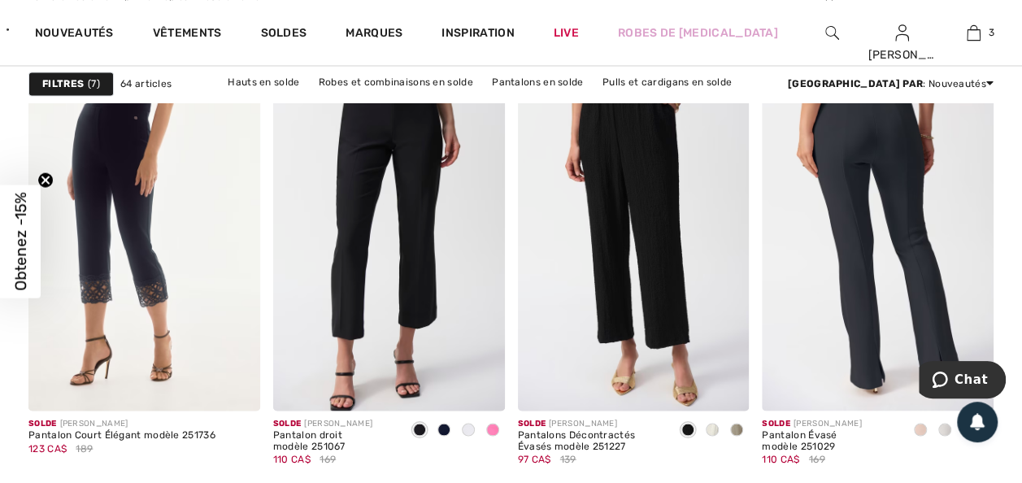
scroll to position [4474, 0]
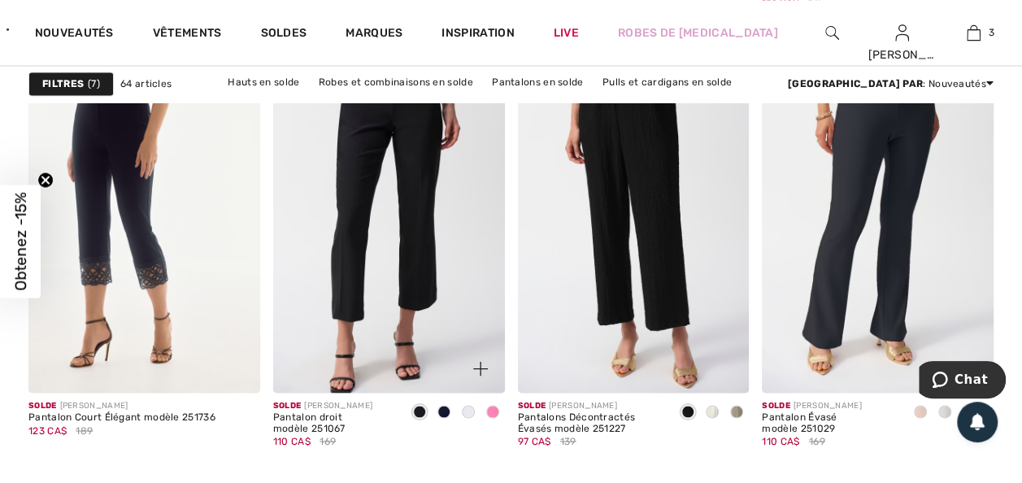
click at [496, 410] on span at bounding box center [492, 411] width 13 height 13
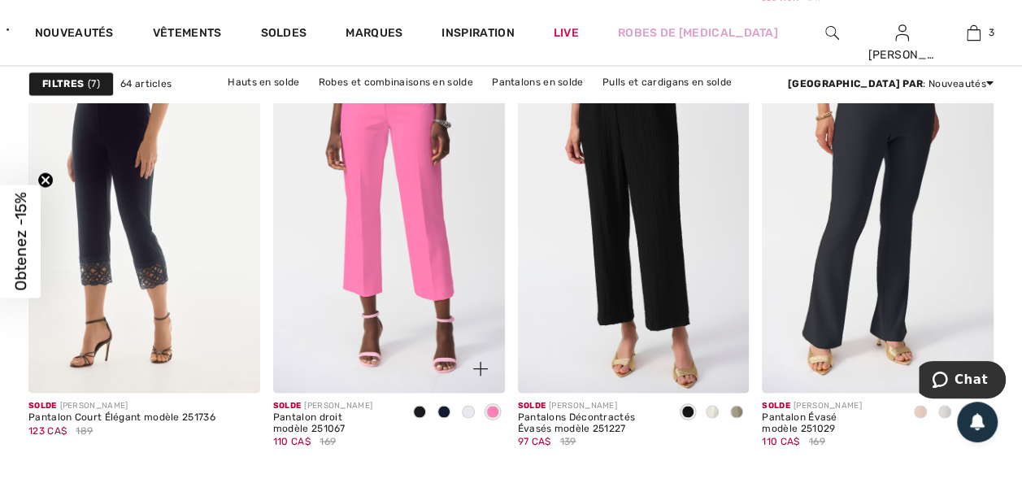
click at [465, 406] on span at bounding box center [468, 411] width 13 height 13
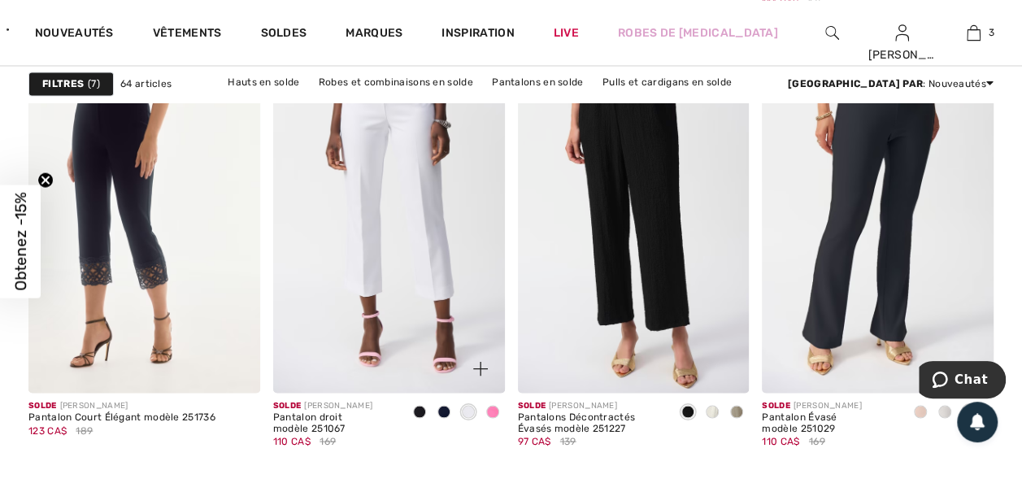
click at [444, 406] on span at bounding box center [444, 411] width 13 height 13
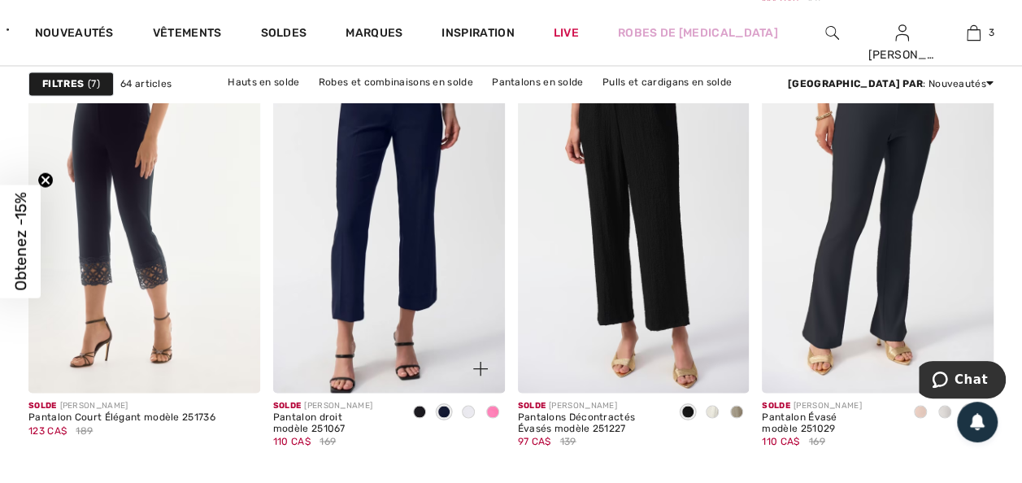
click at [422, 409] on span at bounding box center [419, 411] width 13 height 13
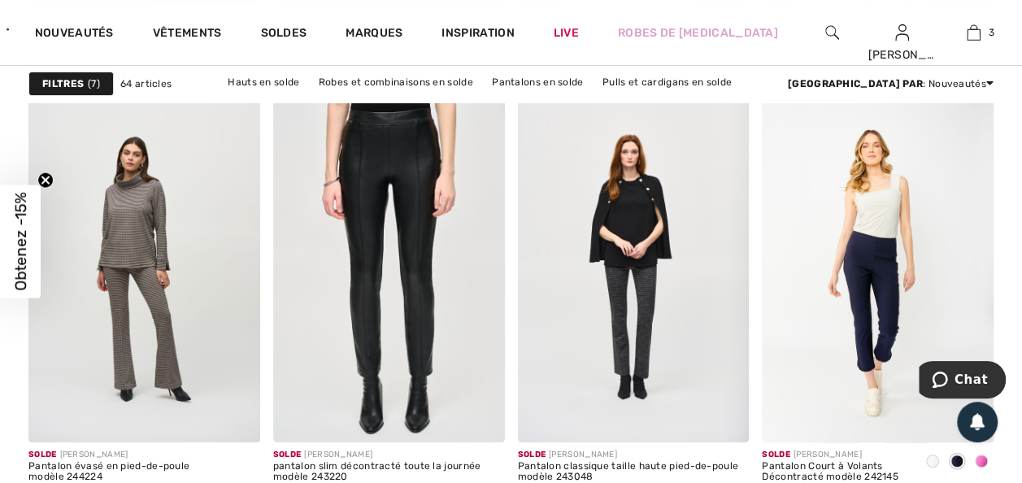
scroll to position [6426, 0]
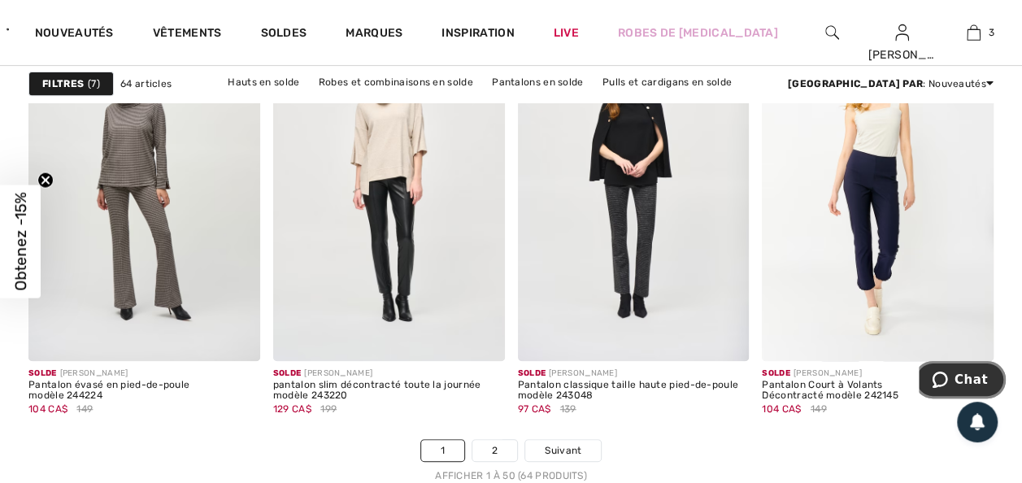
click at [955, 374] on span "Chat" at bounding box center [943, 380] width 23 height 16
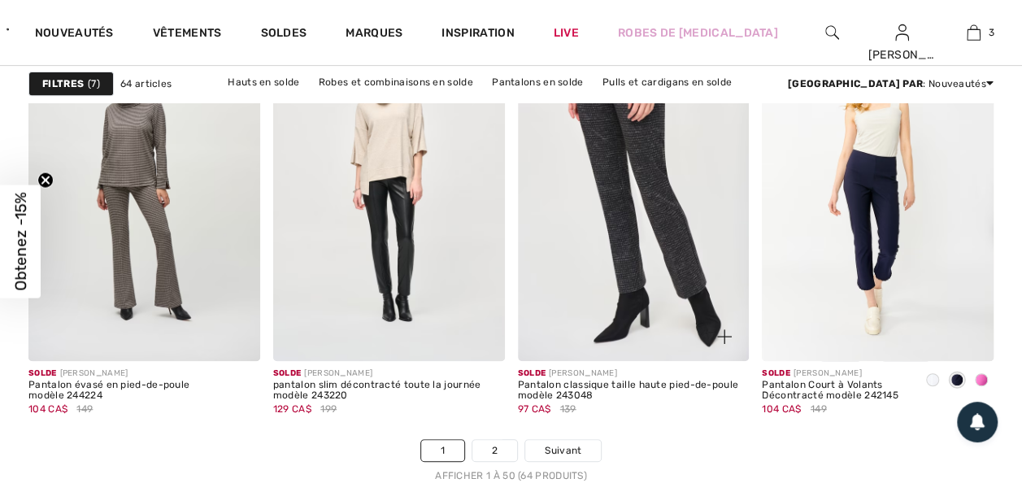
scroll to position [0, 0]
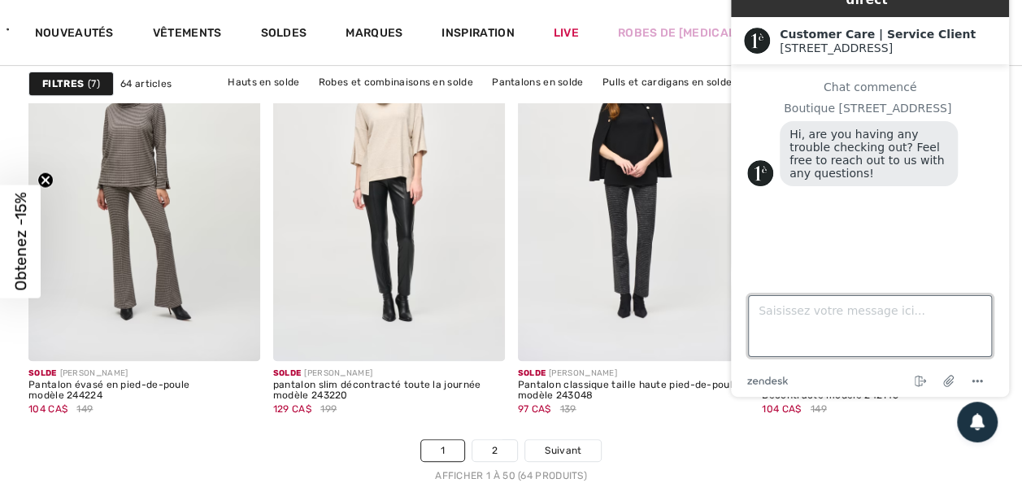
click at [814, 313] on textarea "Saisissez votre message ici..." at bounding box center [870, 326] width 244 height 62
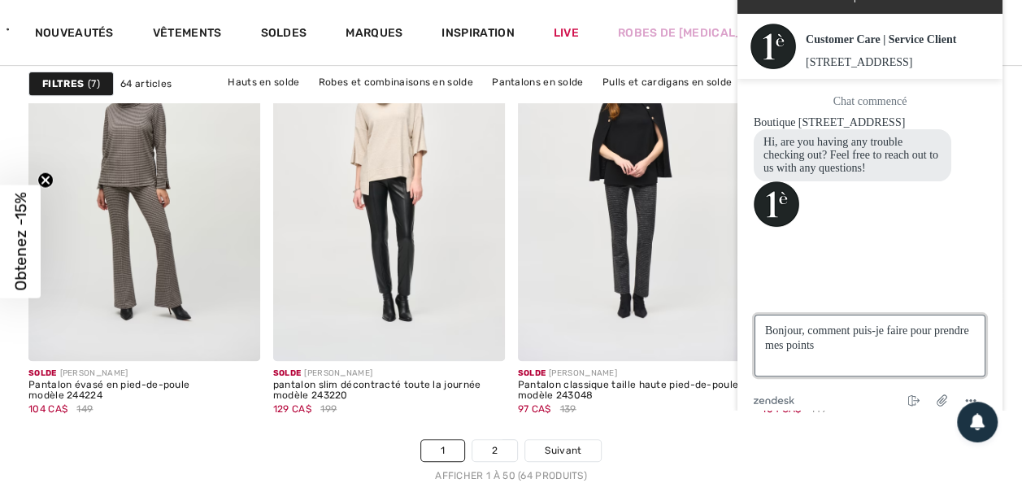
type textarea "Bonjour, comment puis-je faire pour prendre mes points?"
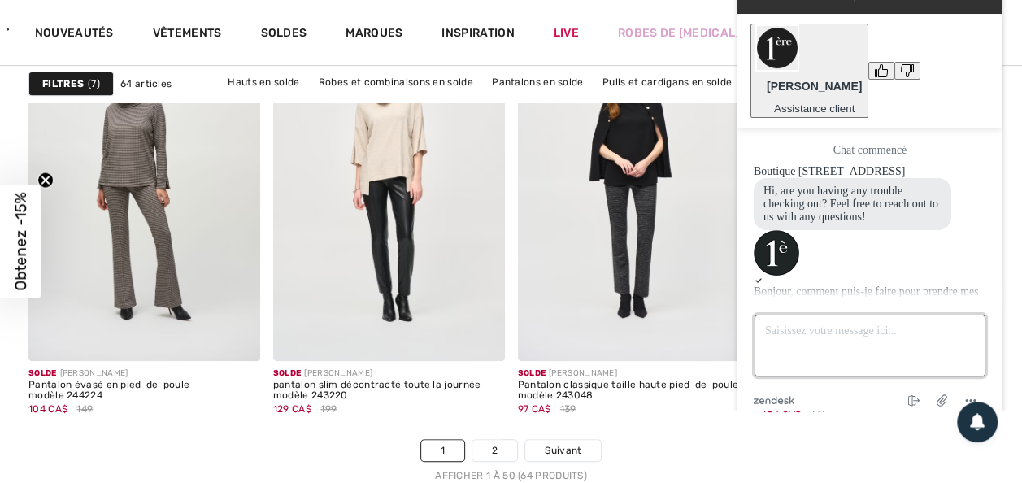
scroll to position [52, 0]
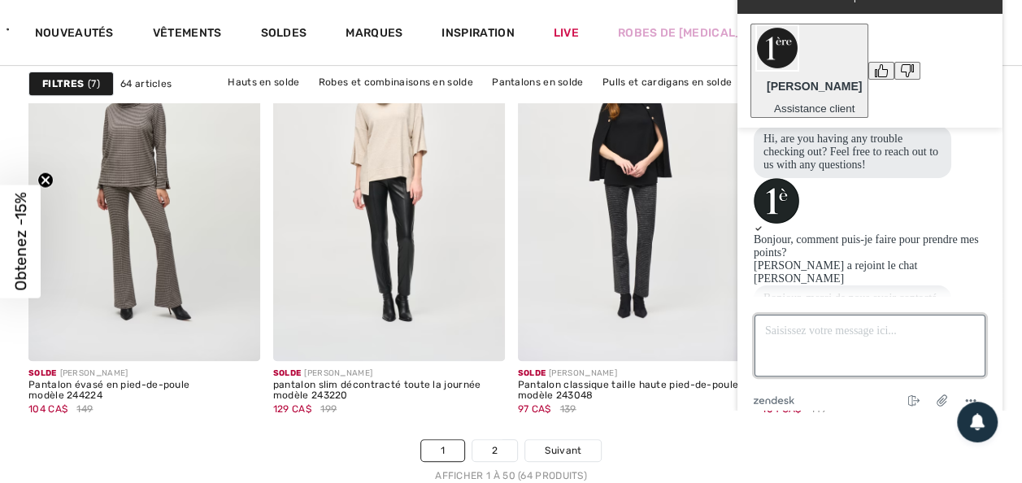
click at [843, 315] on textarea "Saisissez votre message ici..." at bounding box center [870, 346] width 231 height 62
type textarea "bonjour"
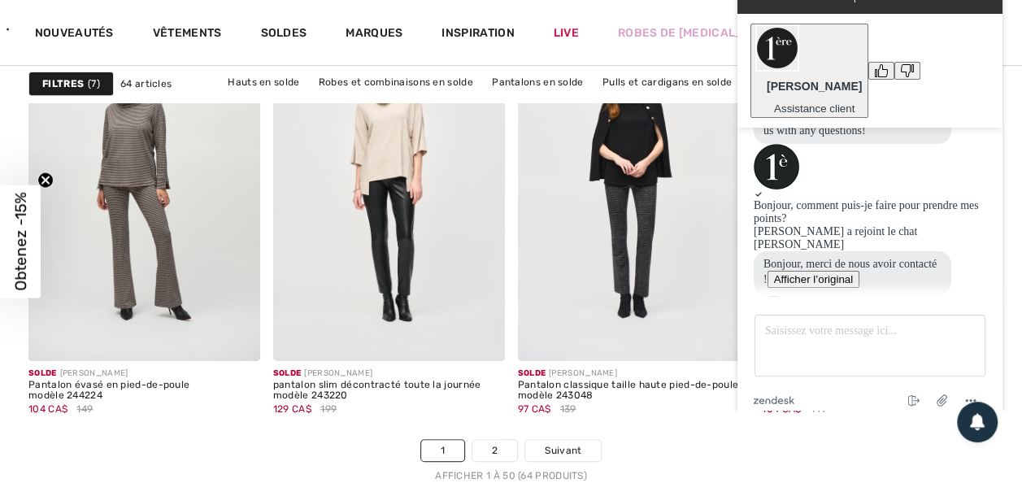
click at [861, 271] on button "Afficher l’original" at bounding box center [814, 279] width 93 height 17
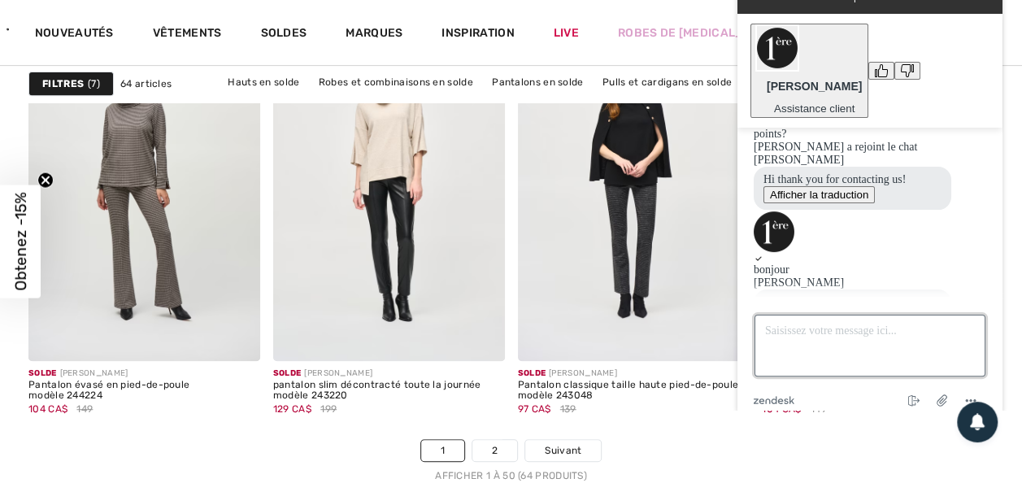
click at [827, 315] on textarea "Saisissez votre message ici..." at bounding box center [870, 346] width 231 height 62
type textarea "merci!"
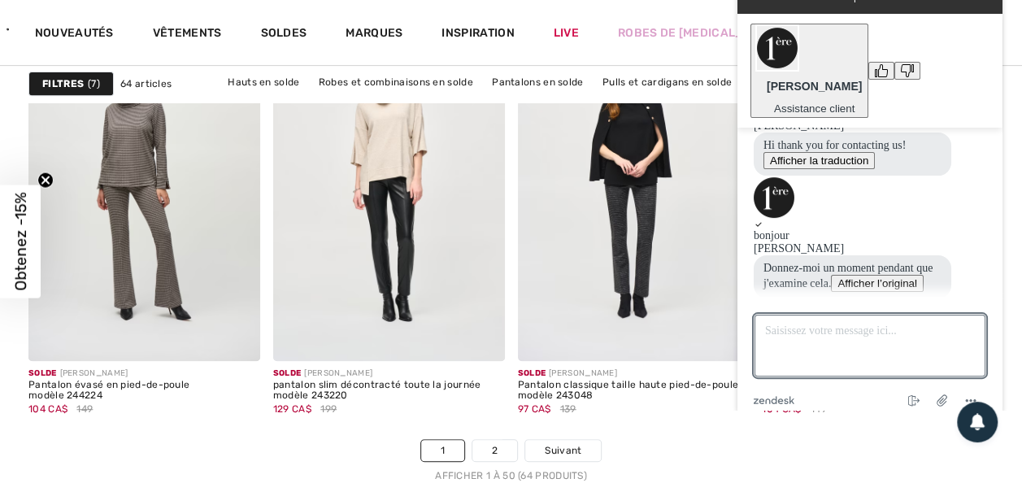
click at [868, 275] on button "Afficher l’original" at bounding box center [877, 283] width 93 height 17
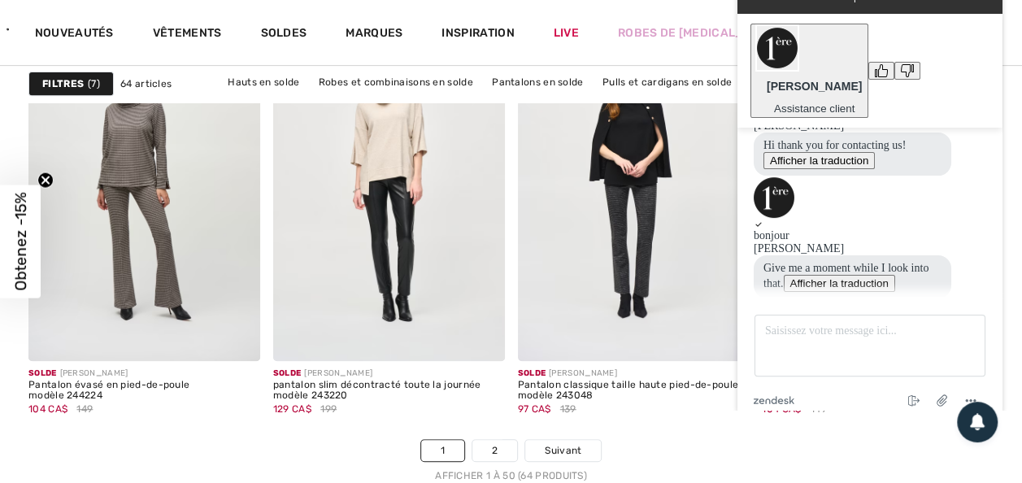
scroll to position [192, 0]
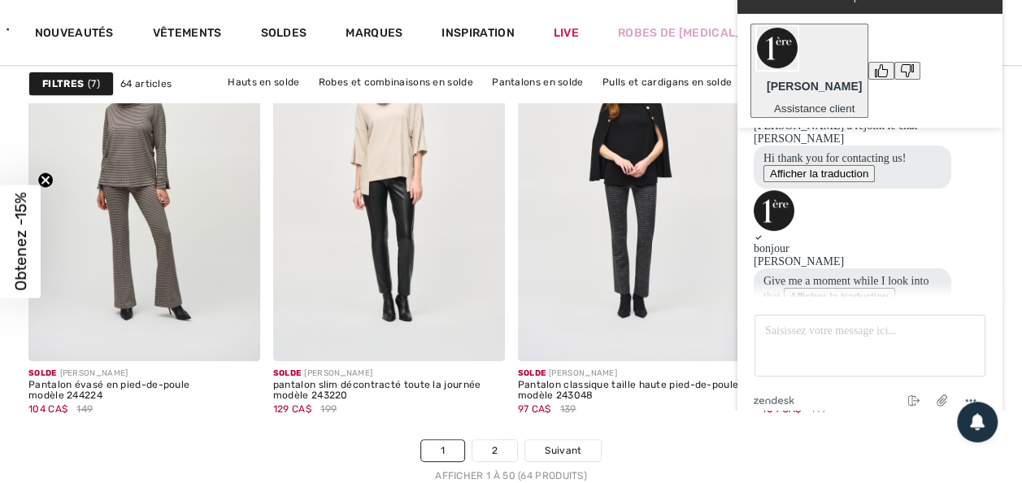
click at [868, 288] on button "Afficher la traduction" at bounding box center [839, 296] width 111 height 17
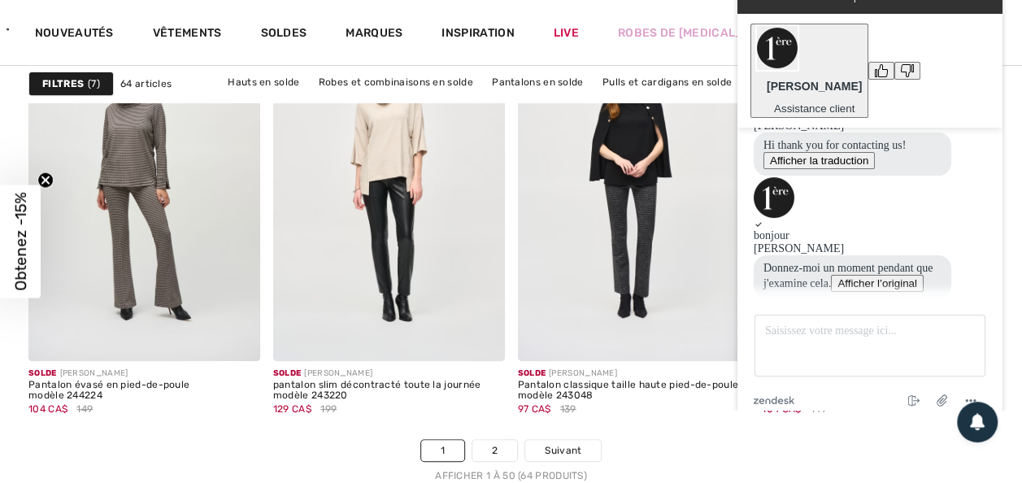
click at [827, 152] on button "Afficher la traduction" at bounding box center [819, 160] width 111 height 17
click at [815, 319] on textarea "Saisissez votre message ici..." at bounding box center [870, 346] width 231 height 62
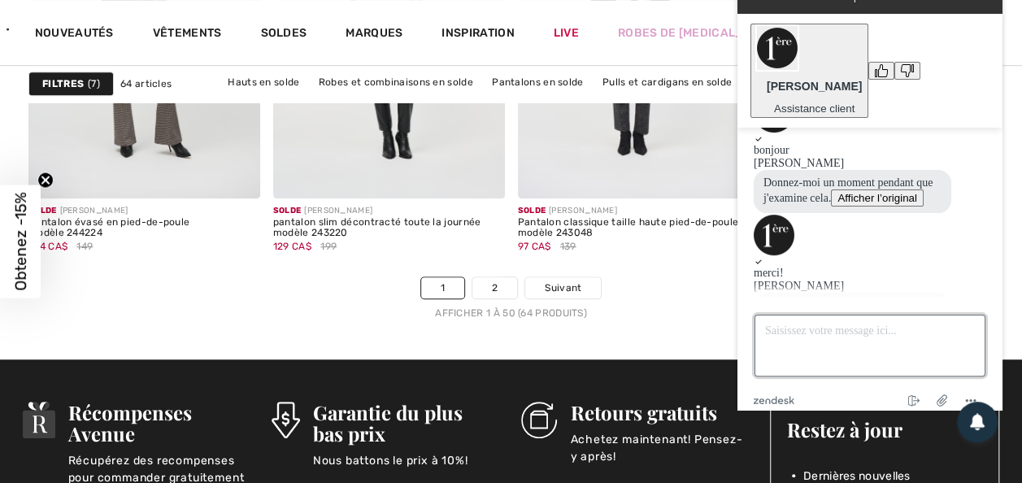
scroll to position [386, 0]
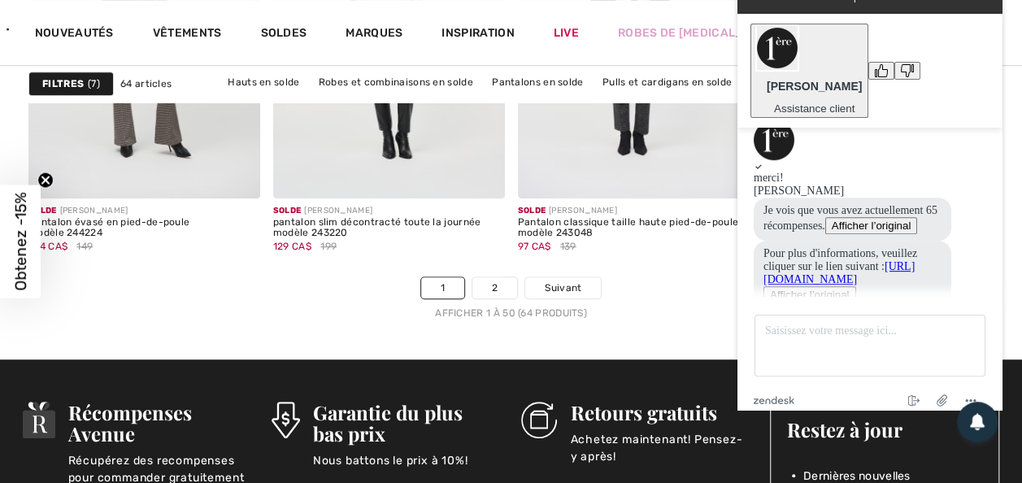
click at [814, 260] on link "[URL][DOMAIN_NAME]" at bounding box center [839, 272] width 151 height 25
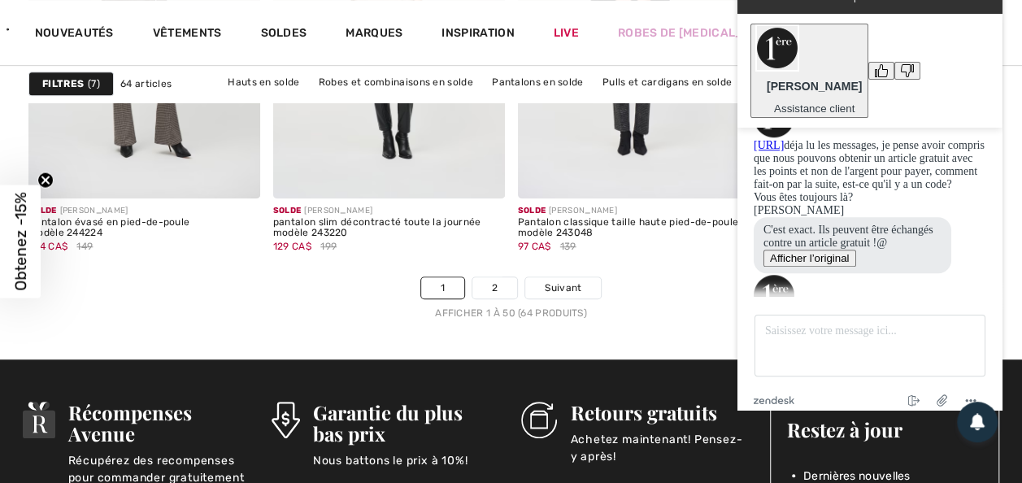
scroll to position [6670, 0]
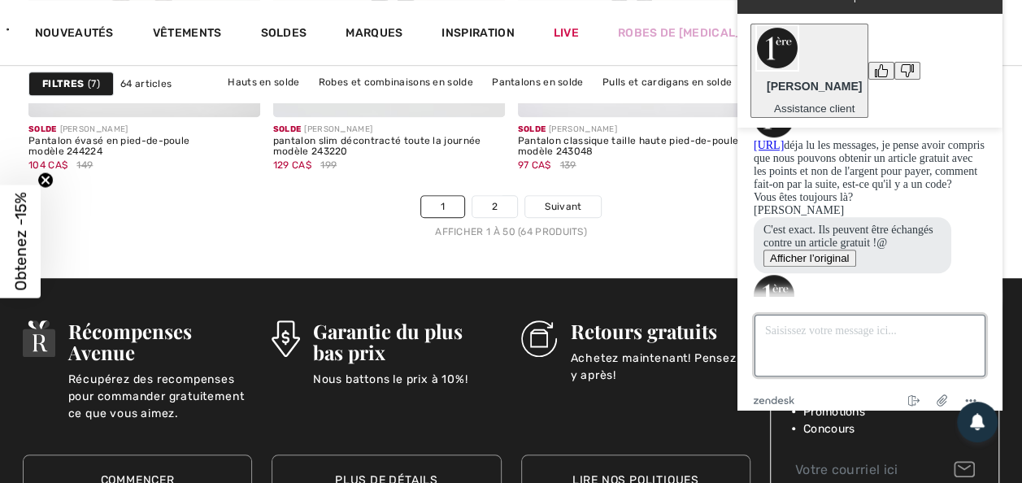
click at [829, 320] on textarea "Saisissez votre message ici..." at bounding box center [870, 346] width 231 height 62
type textarea "comment fait-on?"
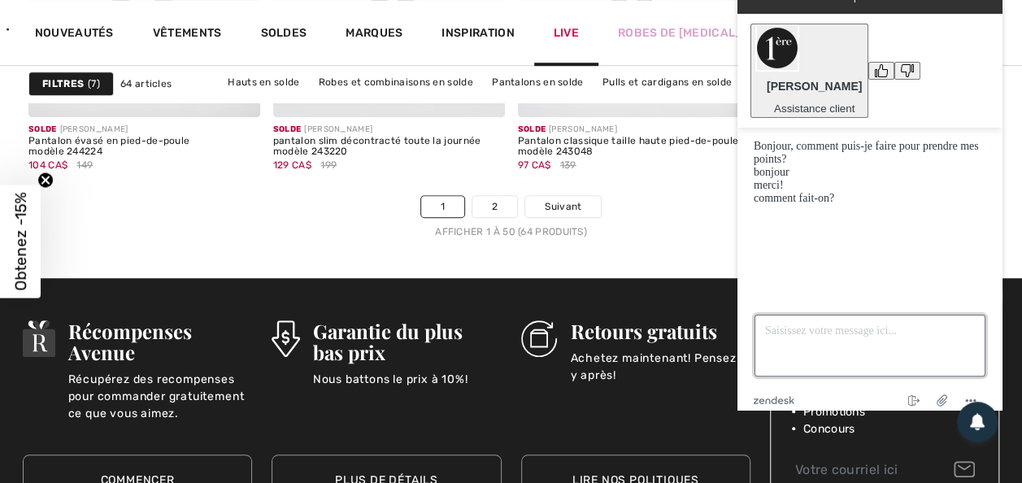
scroll to position [0, 0]
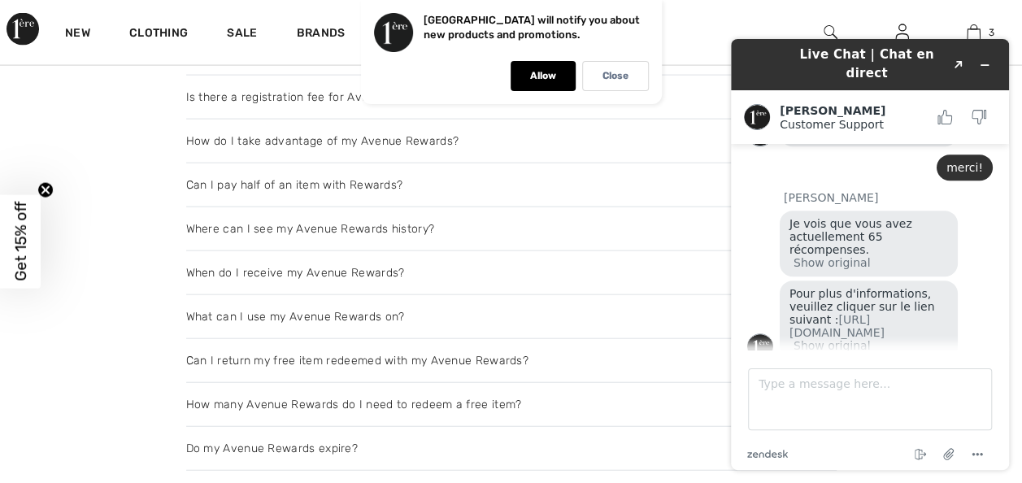
scroll to position [1871, 0]
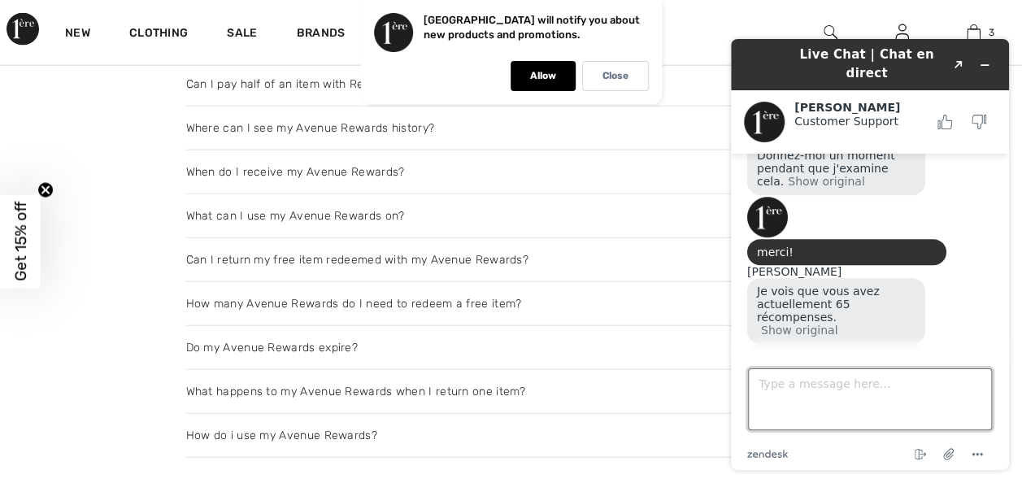
drag, startPoint x: 803, startPoint y: 382, endPoint x: 789, endPoint y: 355, distance: 30.9
click at [800, 375] on textarea "Type a message here..." at bounding box center [870, 399] width 244 height 62
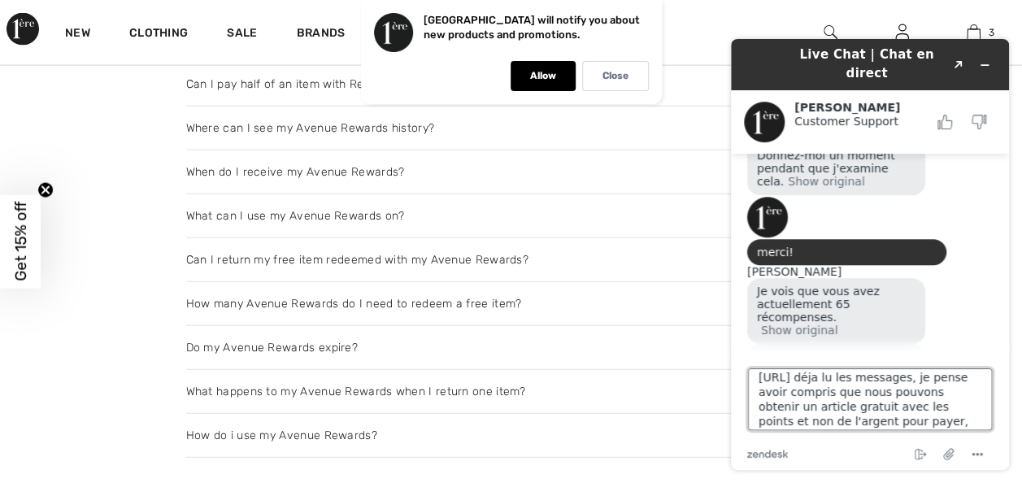
scroll to position [21, 0]
type textarea "[URL] déja lu les messages, je pense avoir compris que nous pouvons obtenir un …"
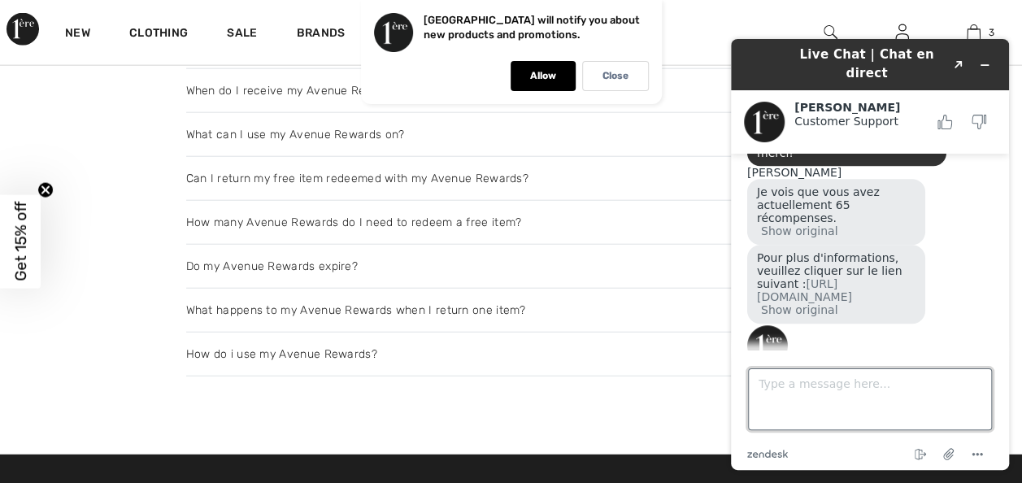
scroll to position [2033, 0]
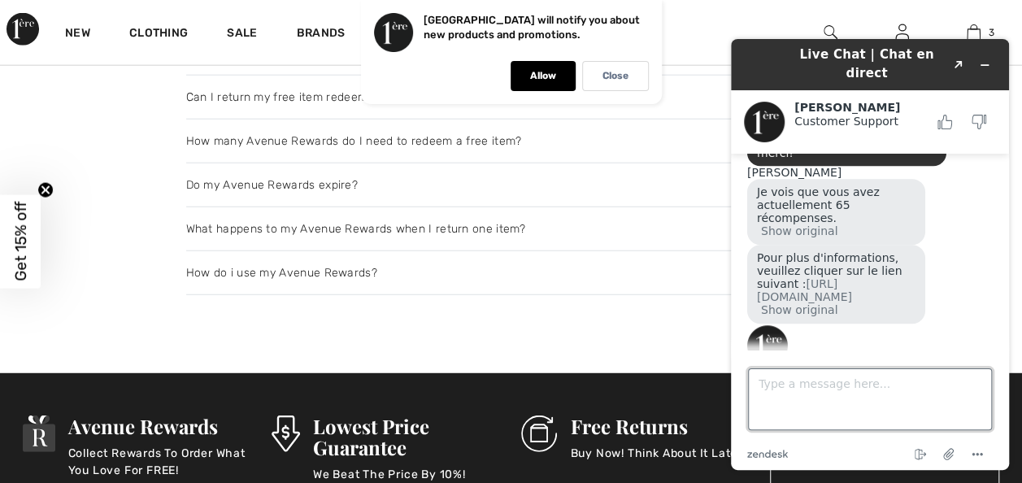
click at [840, 391] on textarea "Type a message here..." at bounding box center [870, 399] width 244 height 62
type textarea "Vous êtes toujours là?"
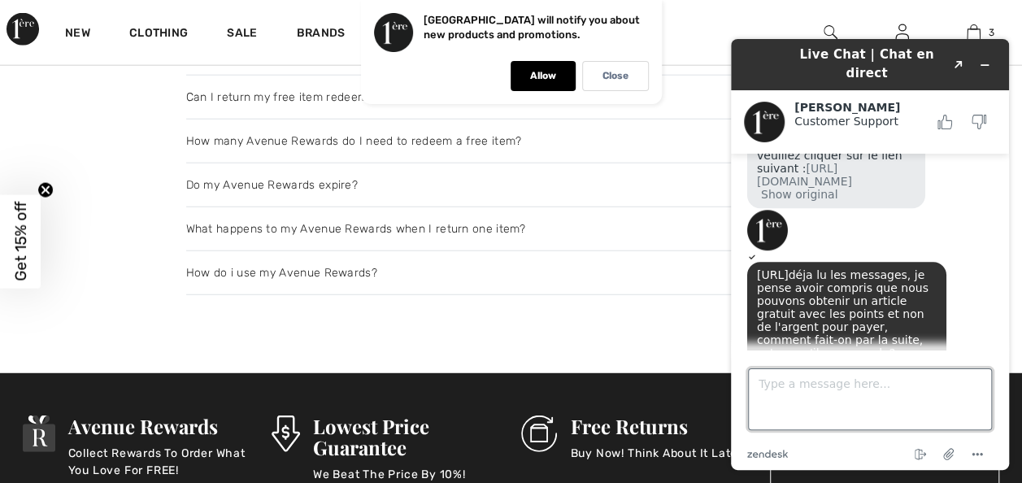
scroll to position [745, 0]
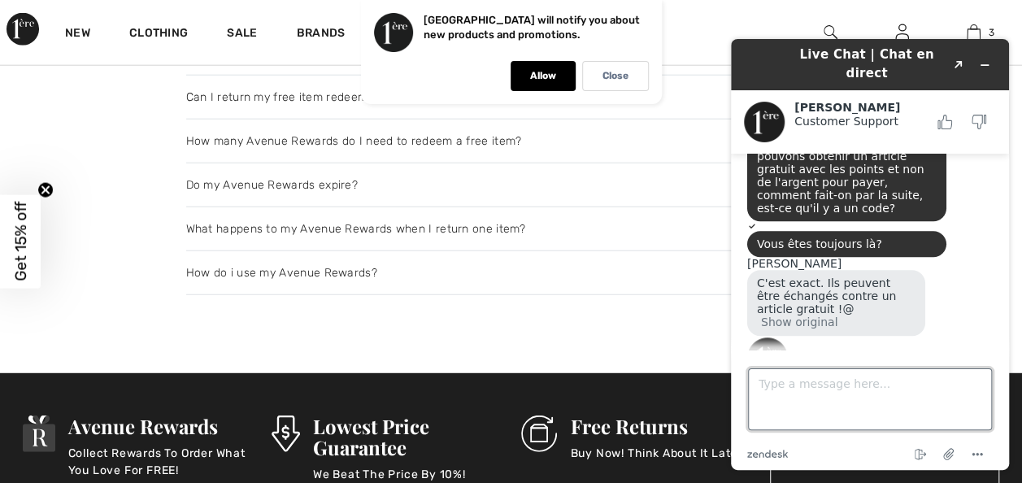
click at [842, 403] on textarea "Type a message here..." at bounding box center [870, 399] width 244 height 62
type textarea "k"
type textarea "ok merci beaucoup!"
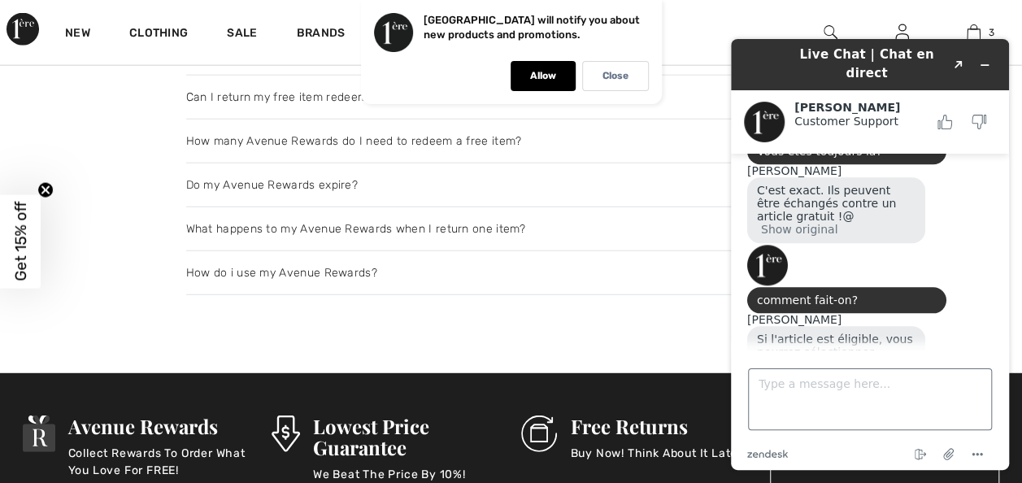
scroll to position [2115, 0]
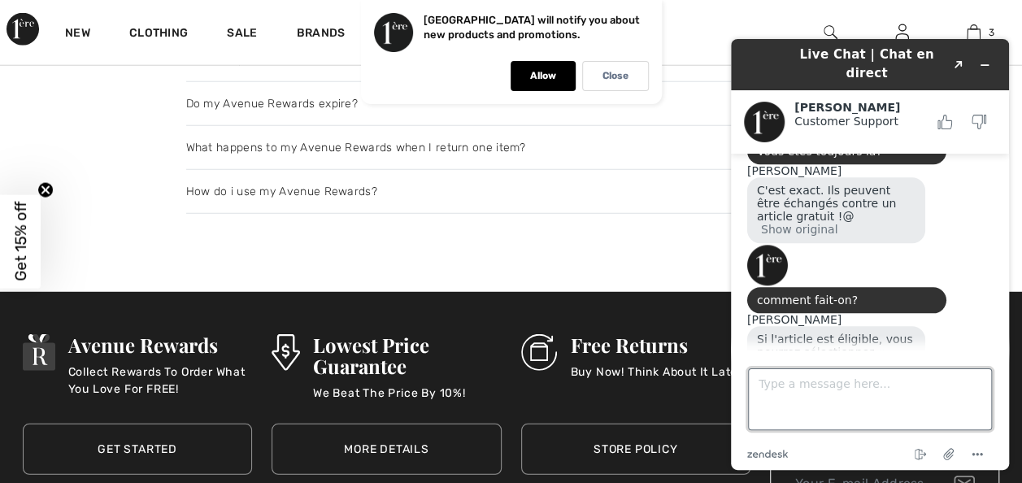
click at [862, 382] on textarea "Type a message here..." at bounding box center [870, 399] width 244 height 62
type textarea "Au revoir!"
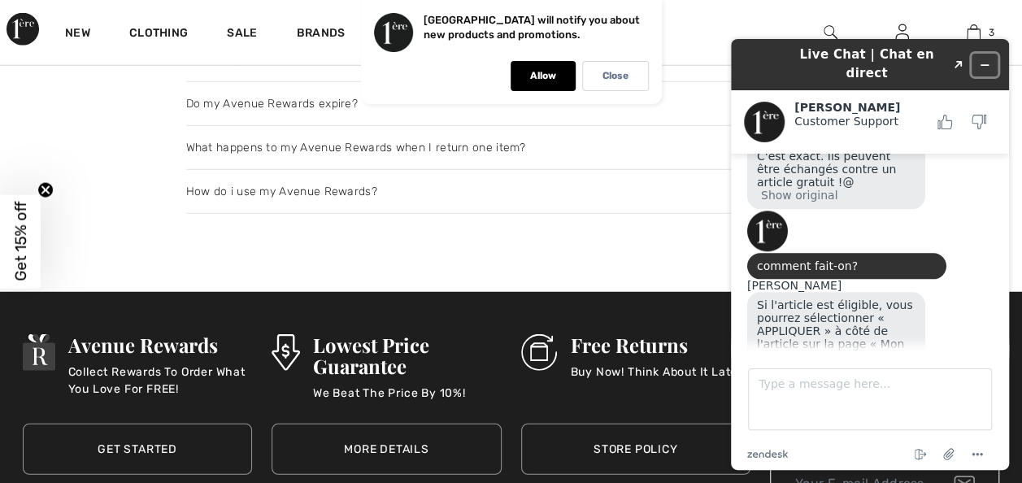
click at [983, 59] on icon "Minimize widget" at bounding box center [984, 64] width 11 height 11
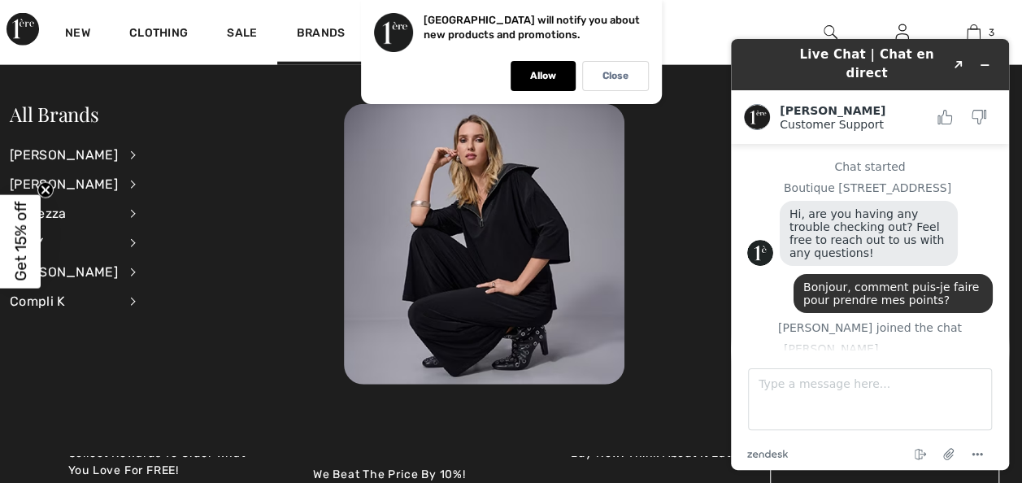
scroll to position [944, 0]
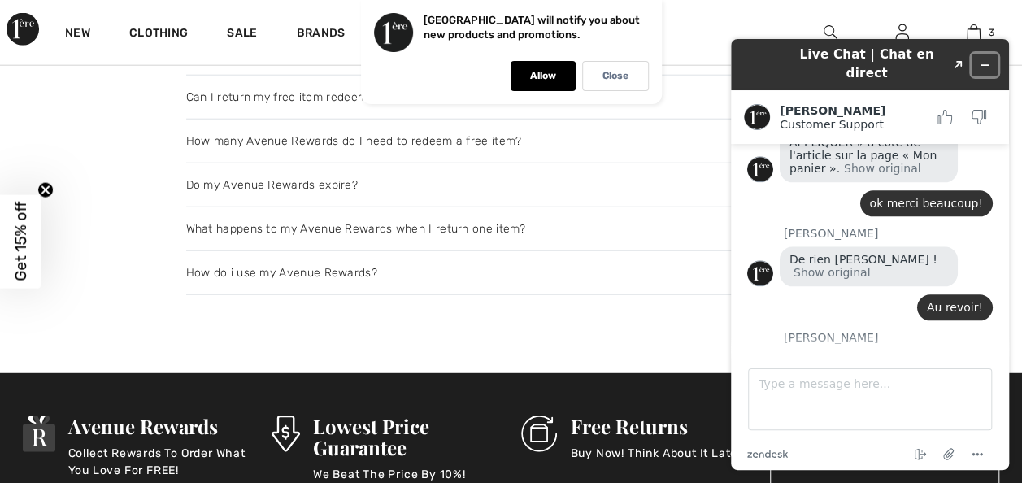
click at [981, 59] on icon "Minimize widget" at bounding box center [984, 64] width 11 height 11
